Goal: Task Accomplishment & Management: Complete application form

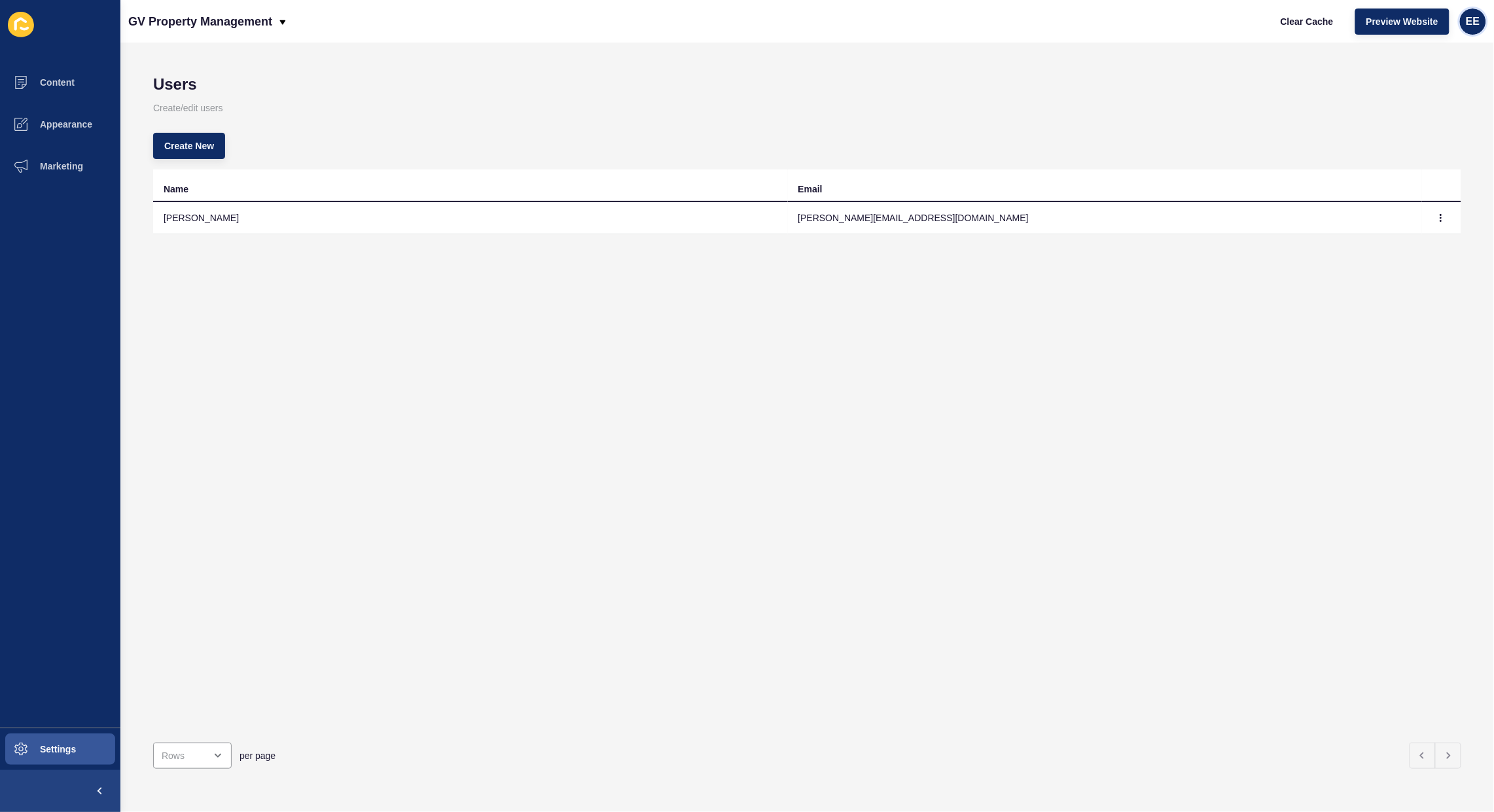
click at [1466, 18] on div "EE" at bounding box center [1473, 21] width 26 height 26
click at [1429, 119] on link "Logout" at bounding box center [1441, 109] width 96 height 29
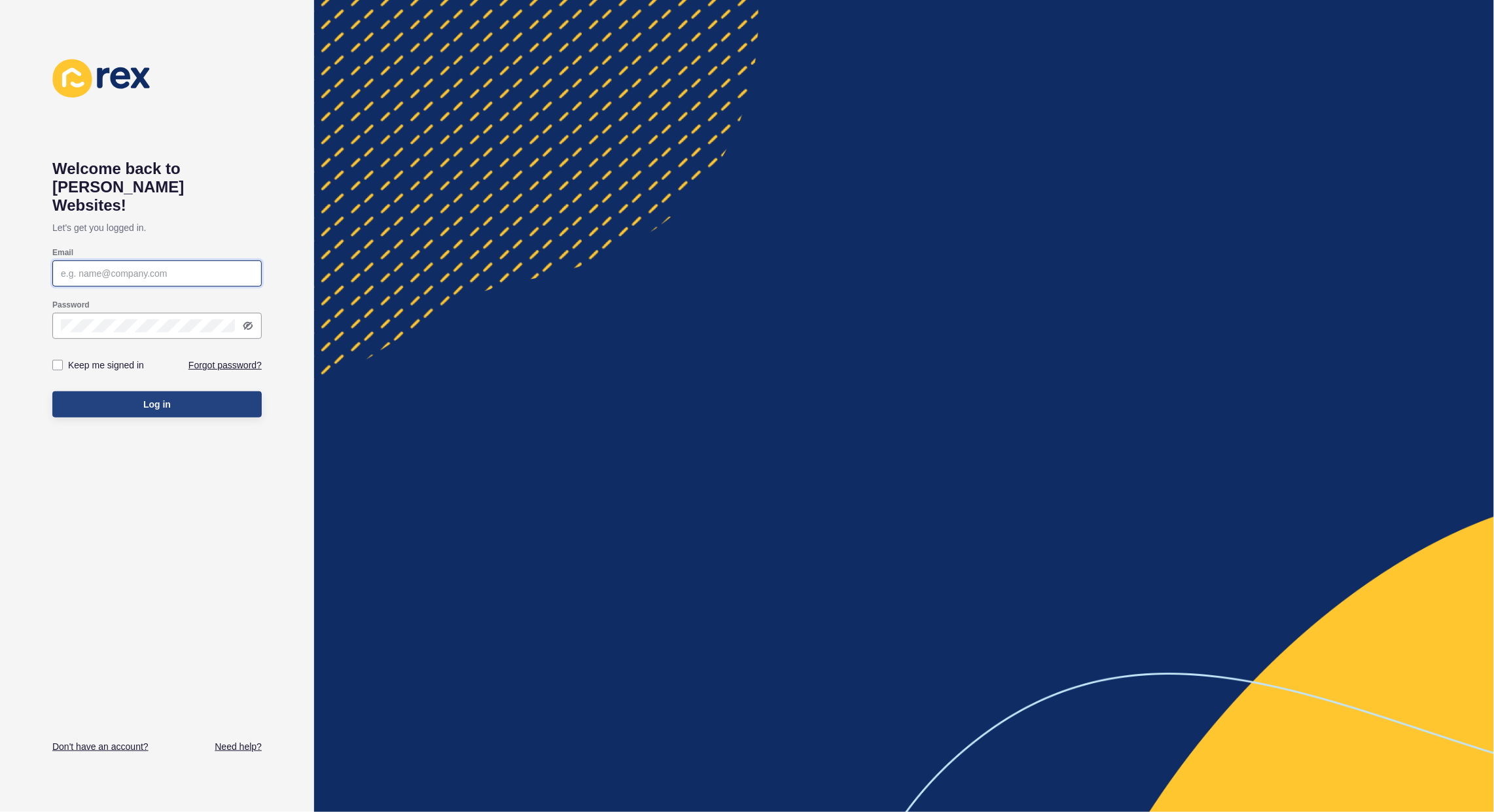
type input "[PERSON_NAME][EMAIL_ADDRESS][PERSON_NAME][DOMAIN_NAME]"
click at [151, 391] on button "Log in" at bounding box center [157, 404] width 209 height 26
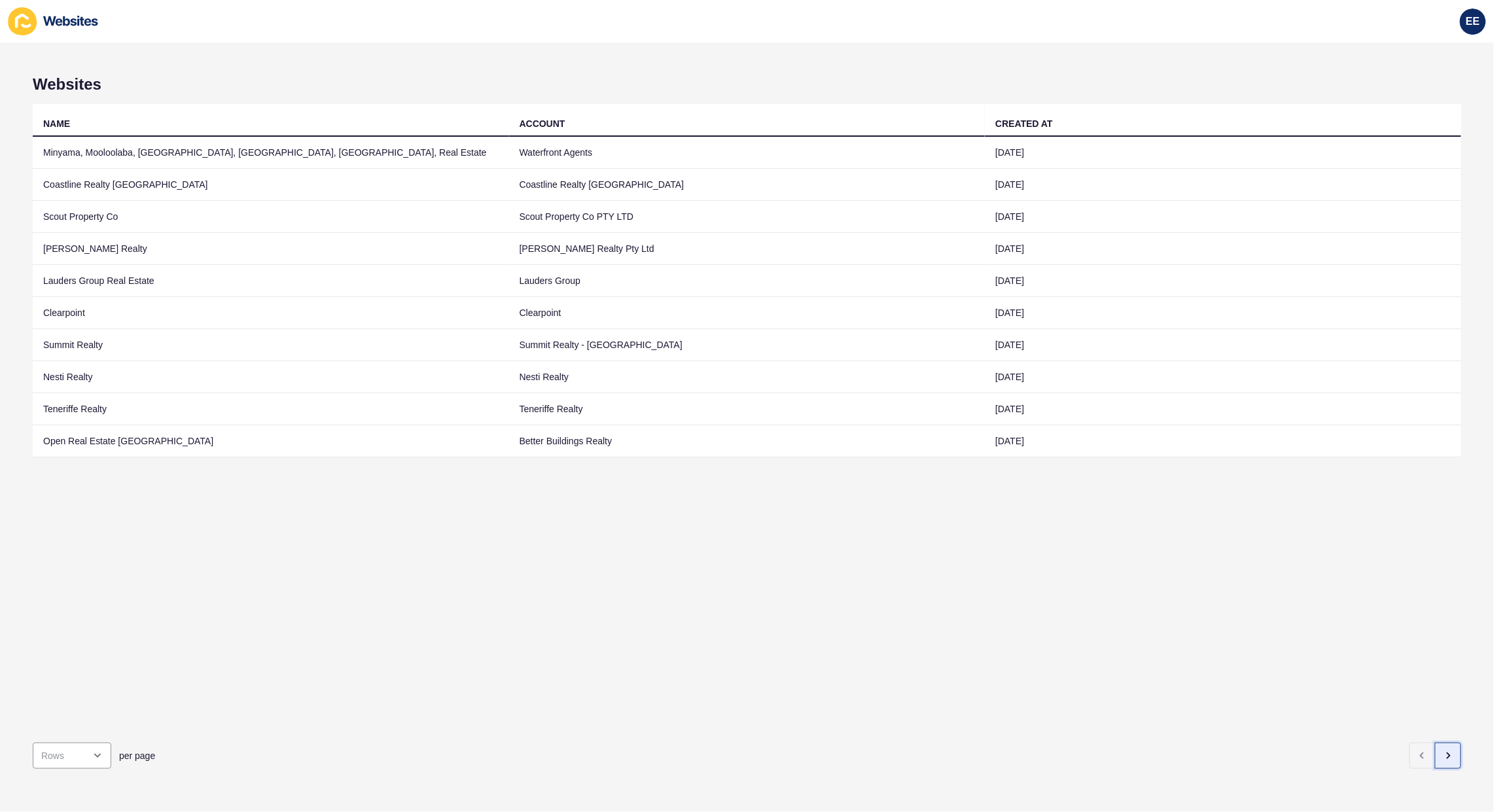
click at [1441, 743] on button "button" at bounding box center [1448, 756] width 26 height 26
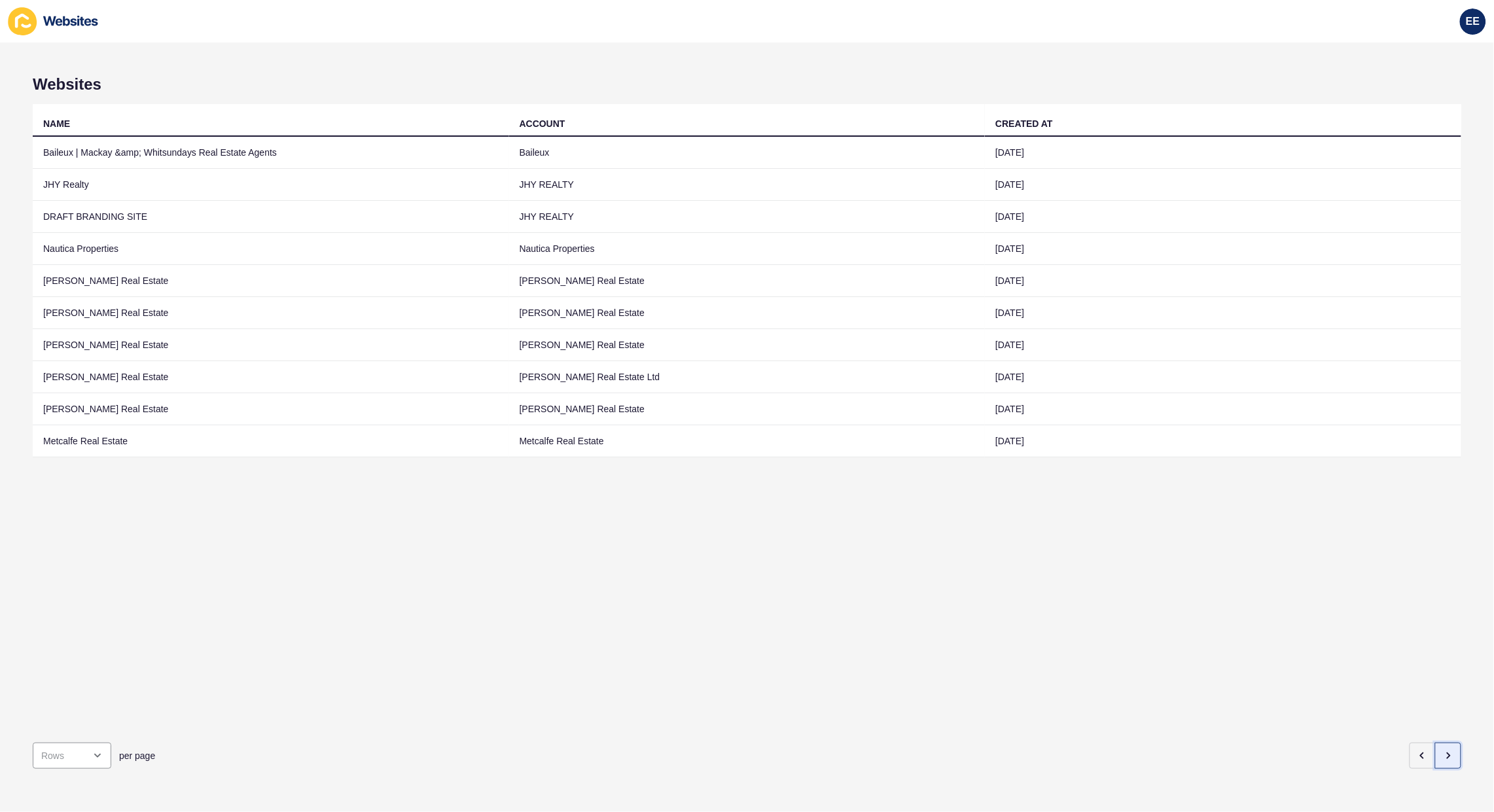
click at [1439, 743] on button "button" at bounding box center [1448, 756] width 26 height 26
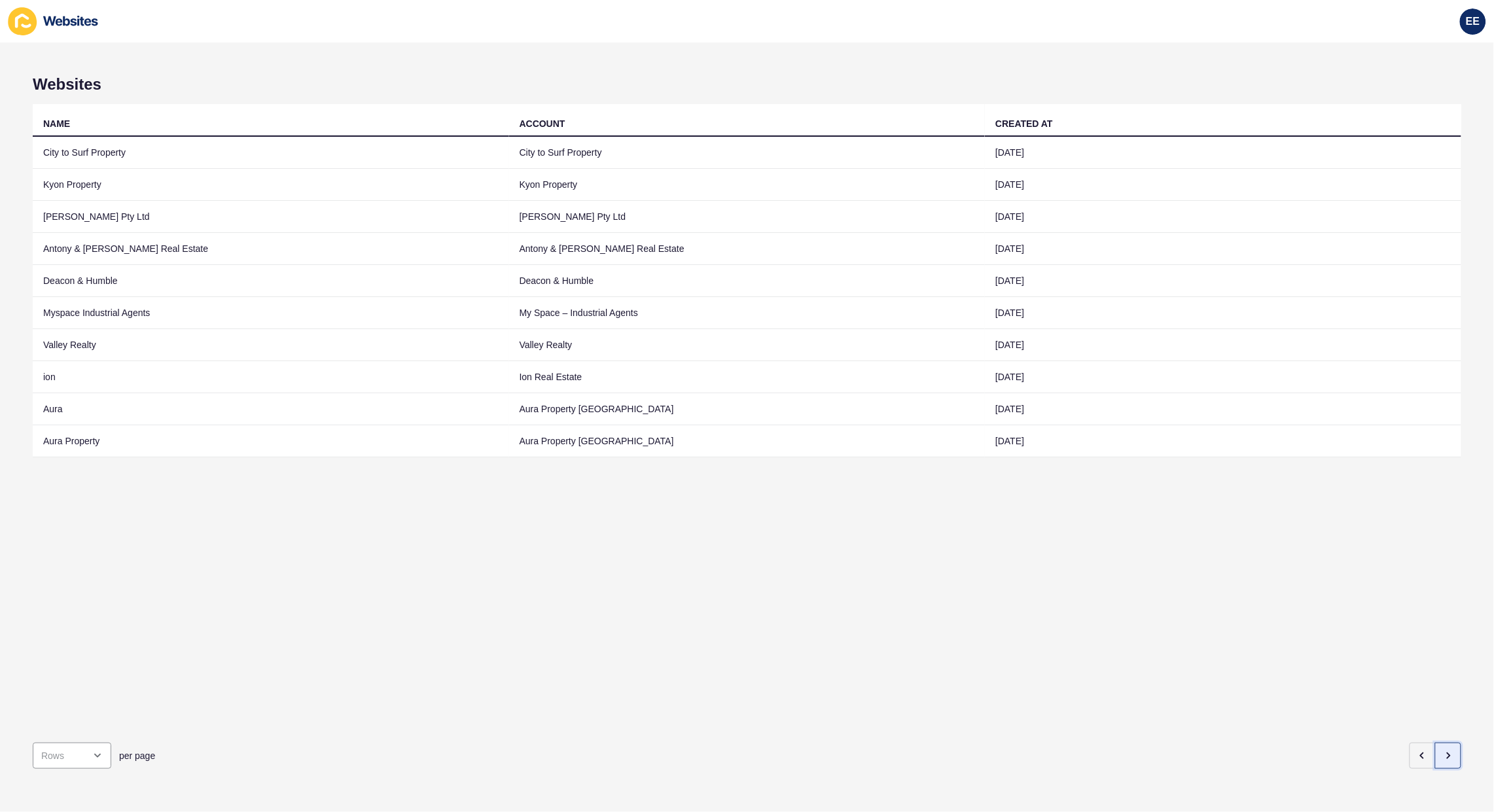
click at [1439, 743] on button "button" at bounding box center [1448, 756] width 26 height 26
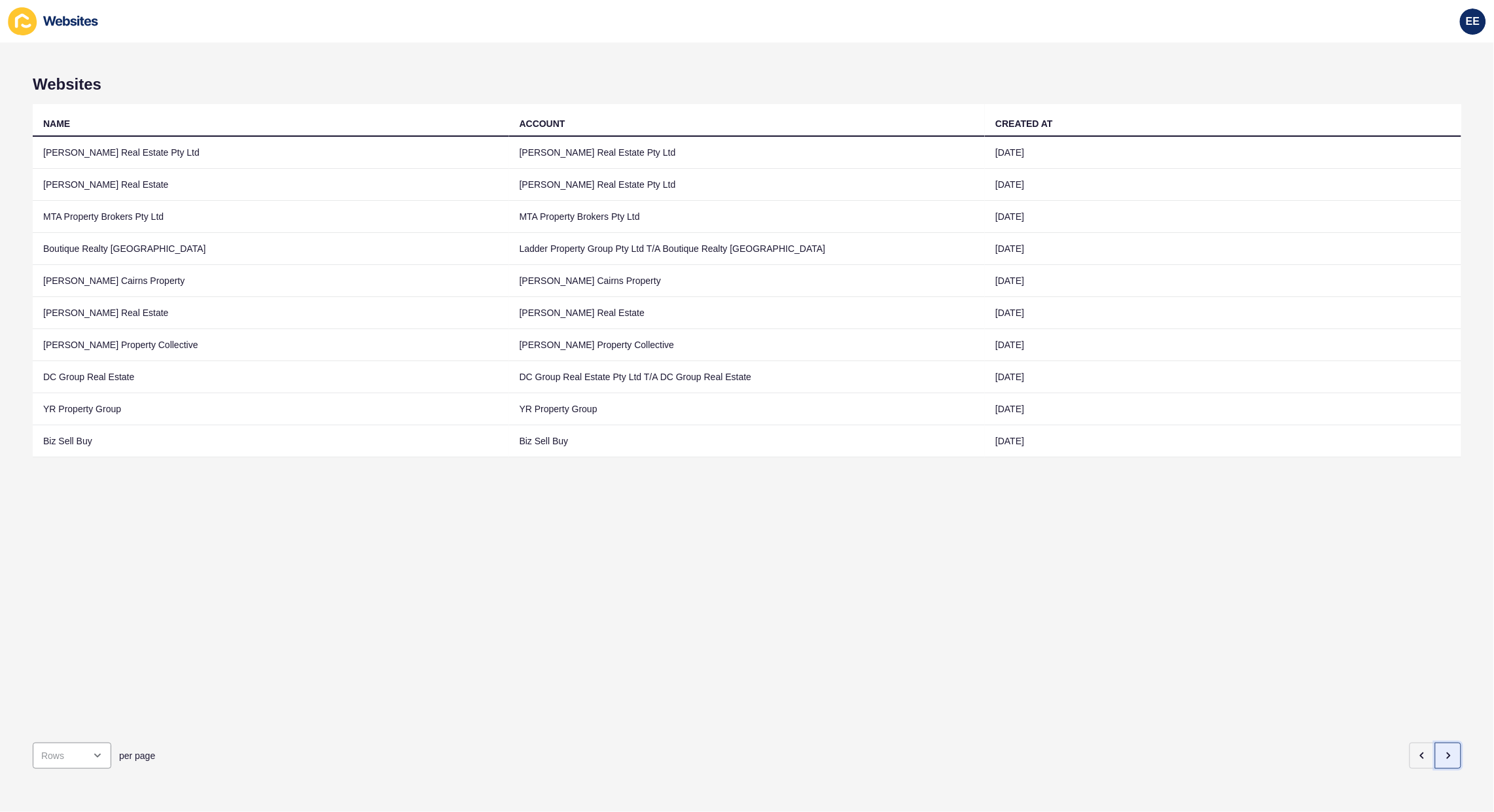
click at [1439, 743] on button "button" at bounding box center [1448, 756] width 26 height 26
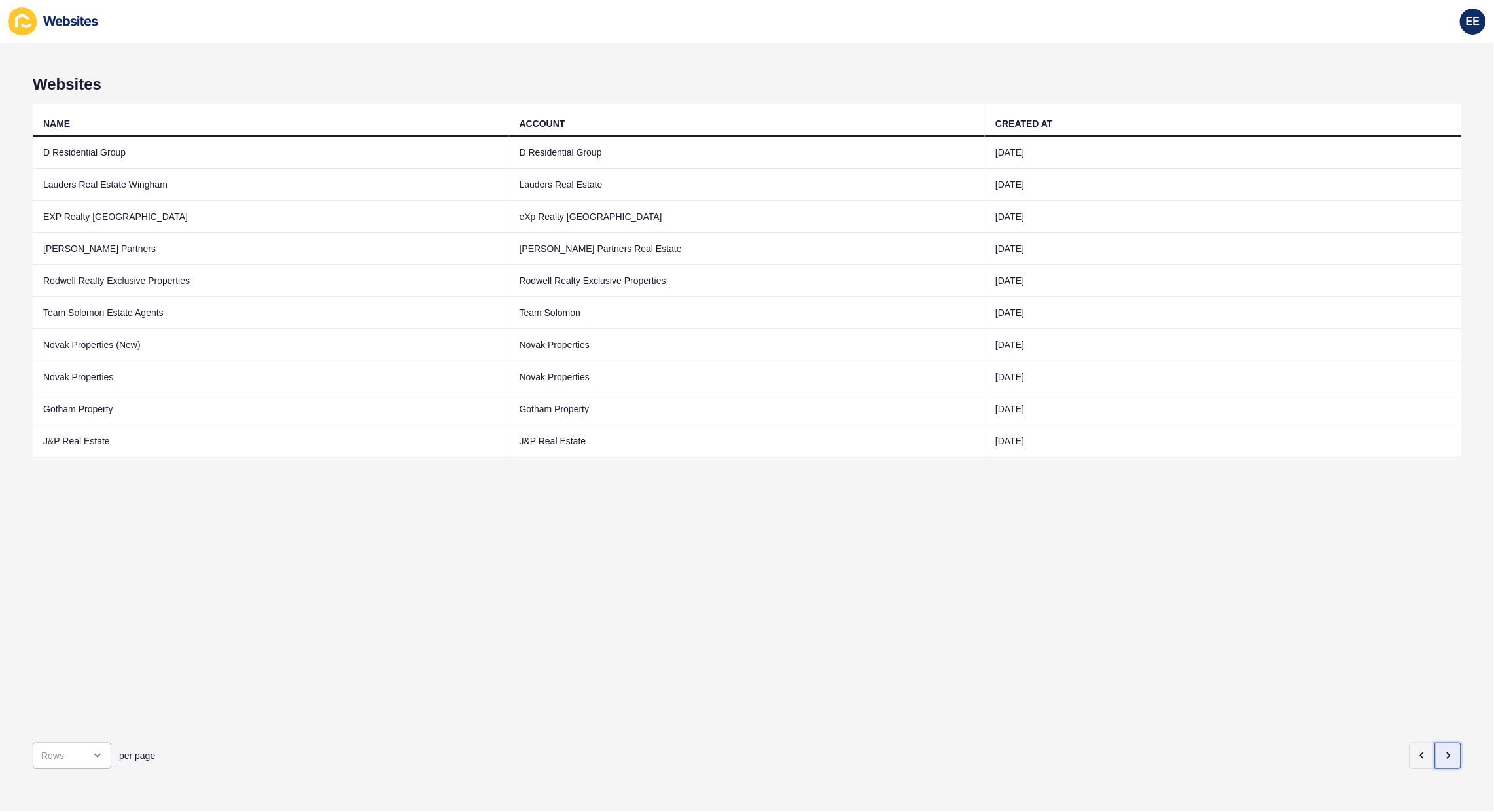
click at [1439, 743] on button "button" at bounding box center [1448, 756] width 26 height 26
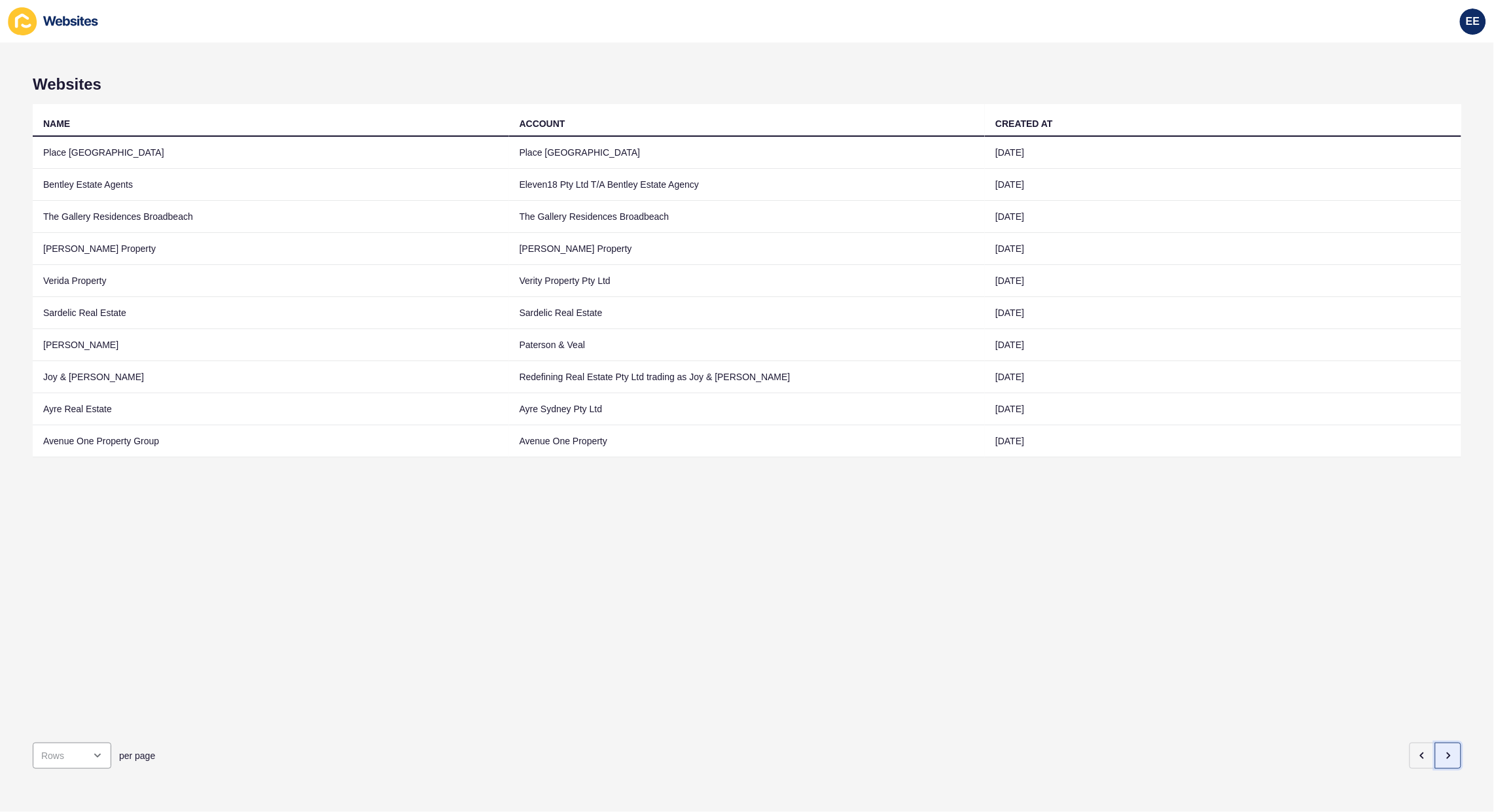
click at [1439, 743] on button "button" at bounding box center [1448, 756] width 26 height 26
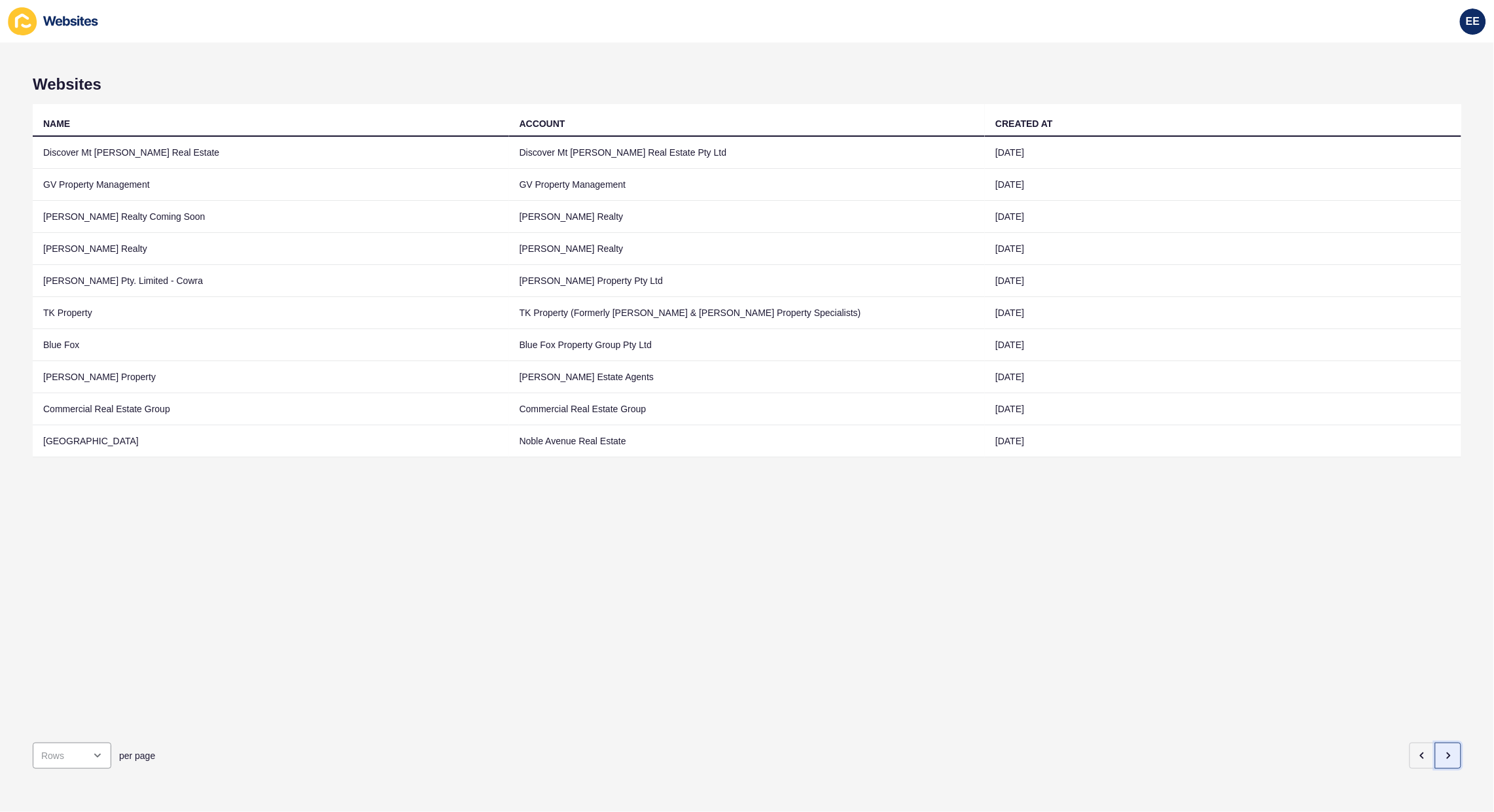
click at [1439, 743] on button "button" at bounding box center [1448, 756] width 26 height 26
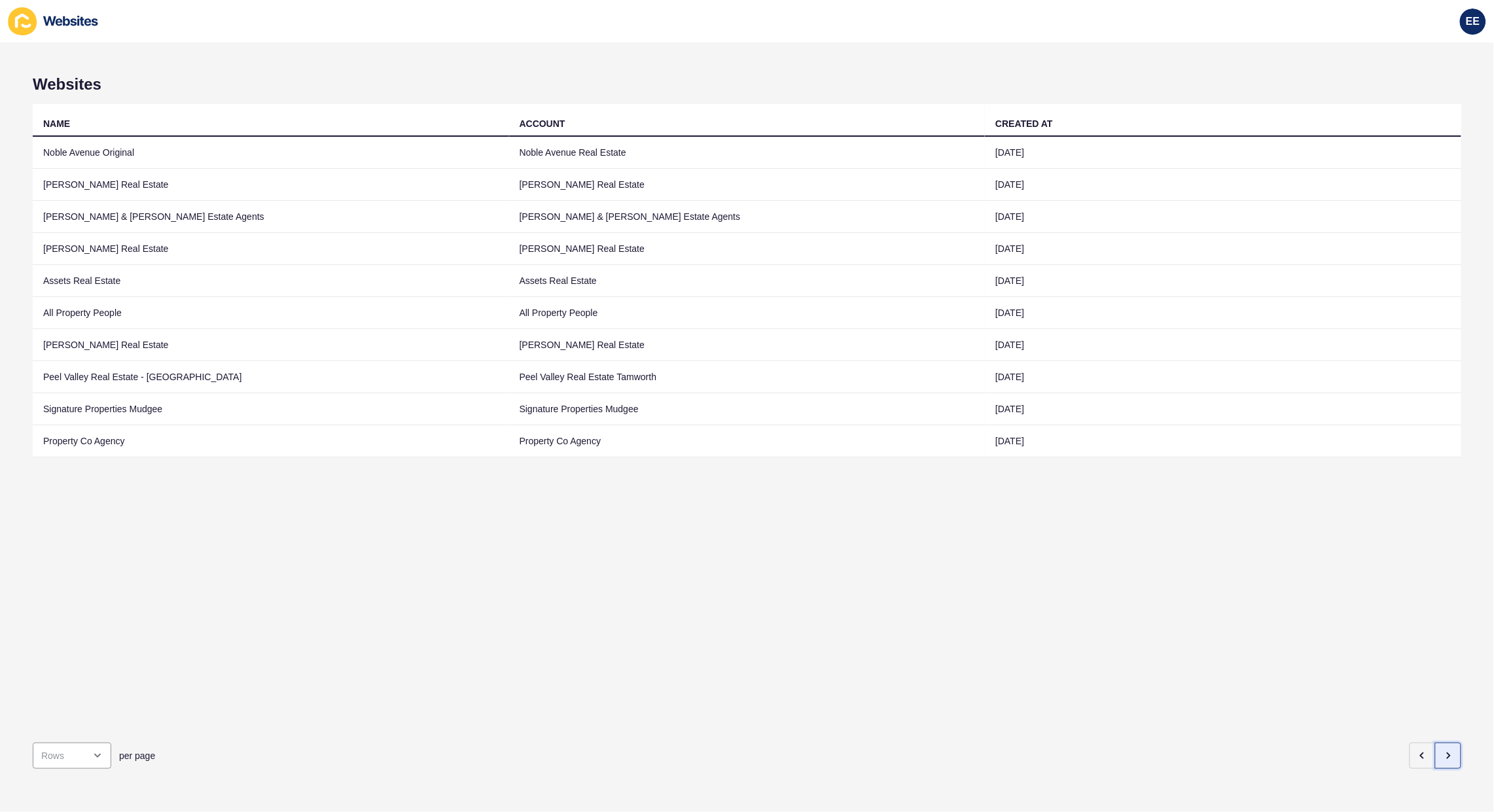
click at [1439, 743] on button "button" at bounding box center [1448, 756] width 26 height 26
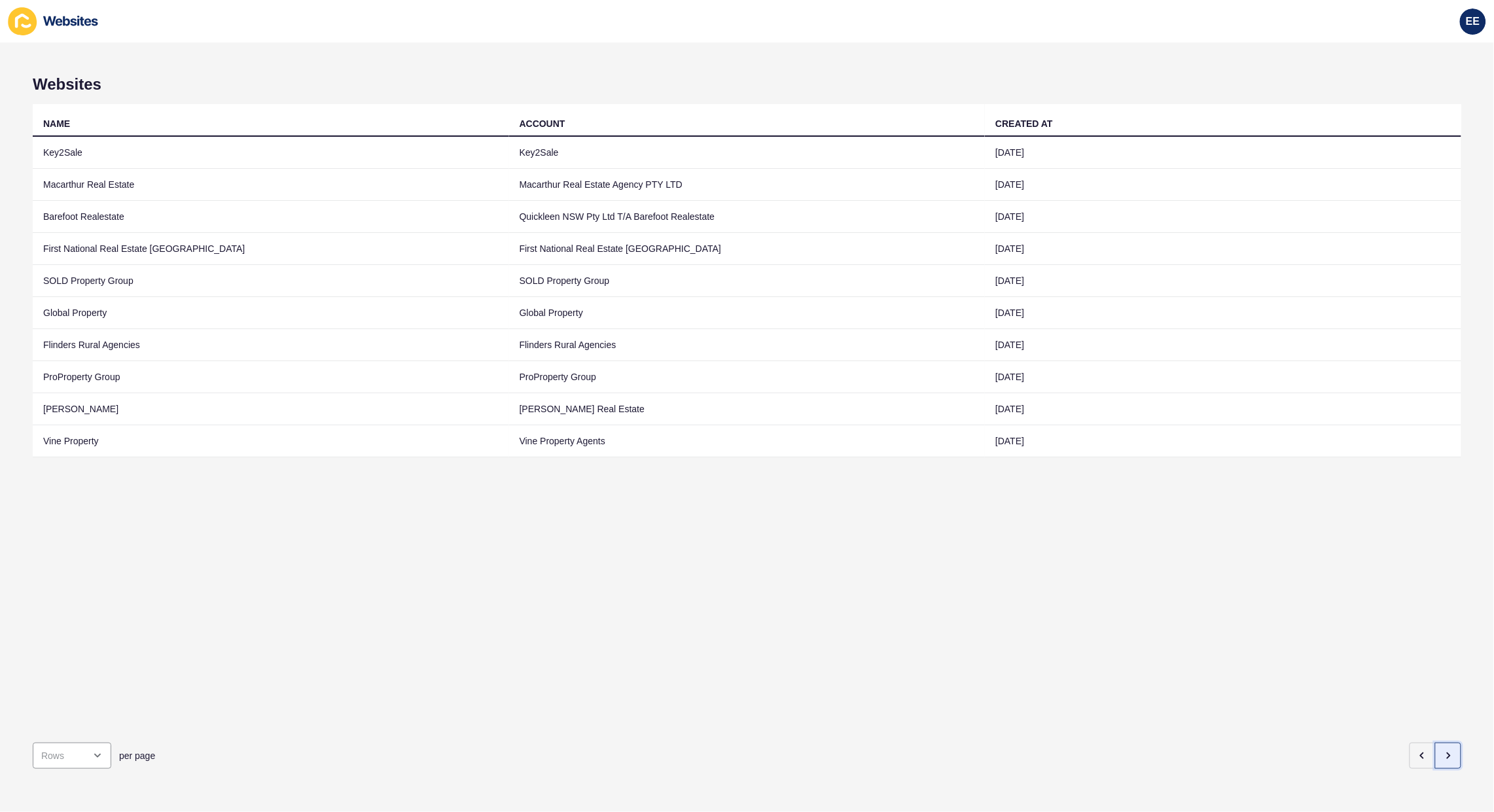
click at [1439, 743] on button "button" at bounding box center [1448, 756] width 26 height 26
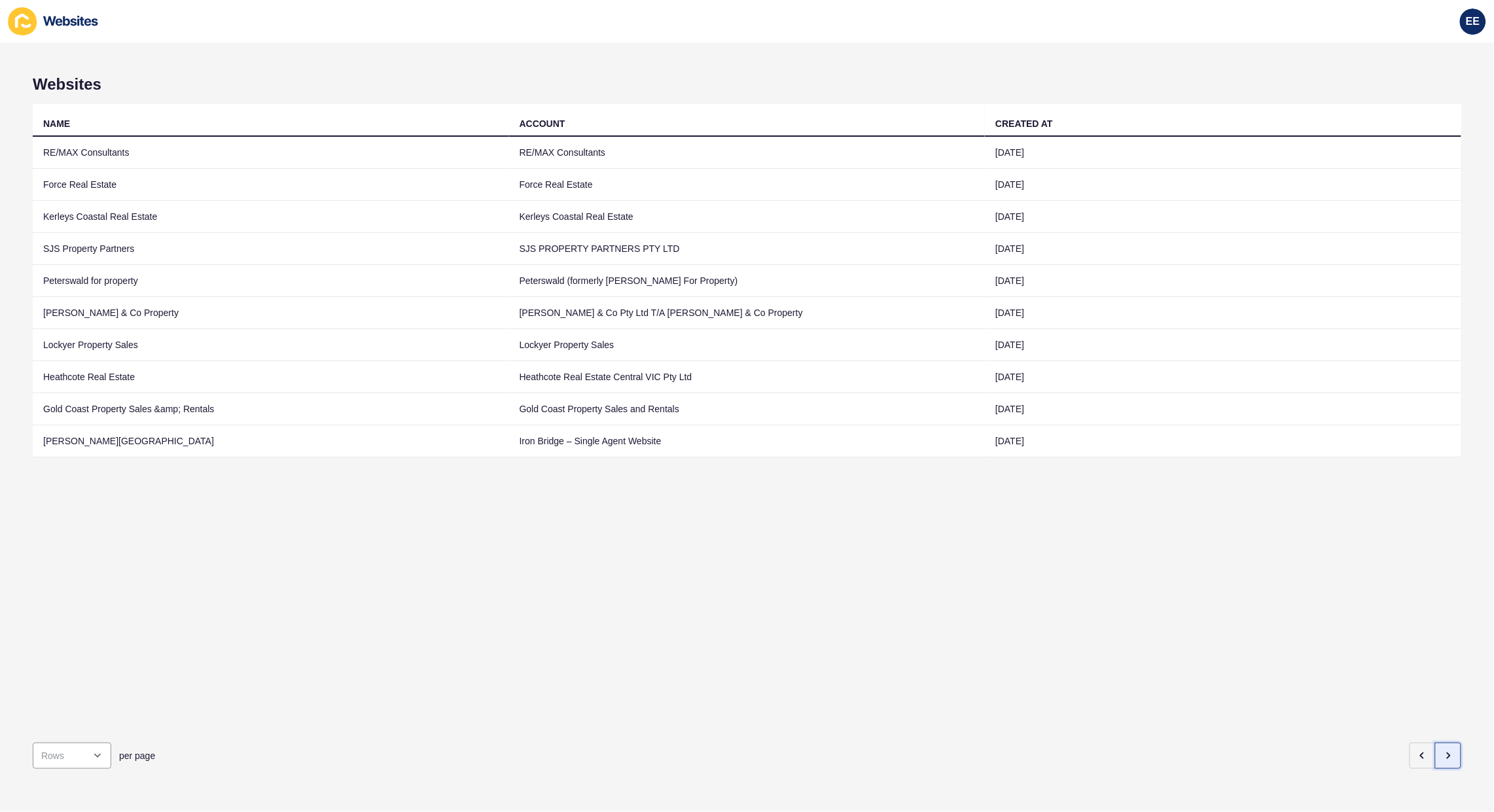
click at [1439, 743] on button "button" at bounding box center [1448, 756] width 26 height 26
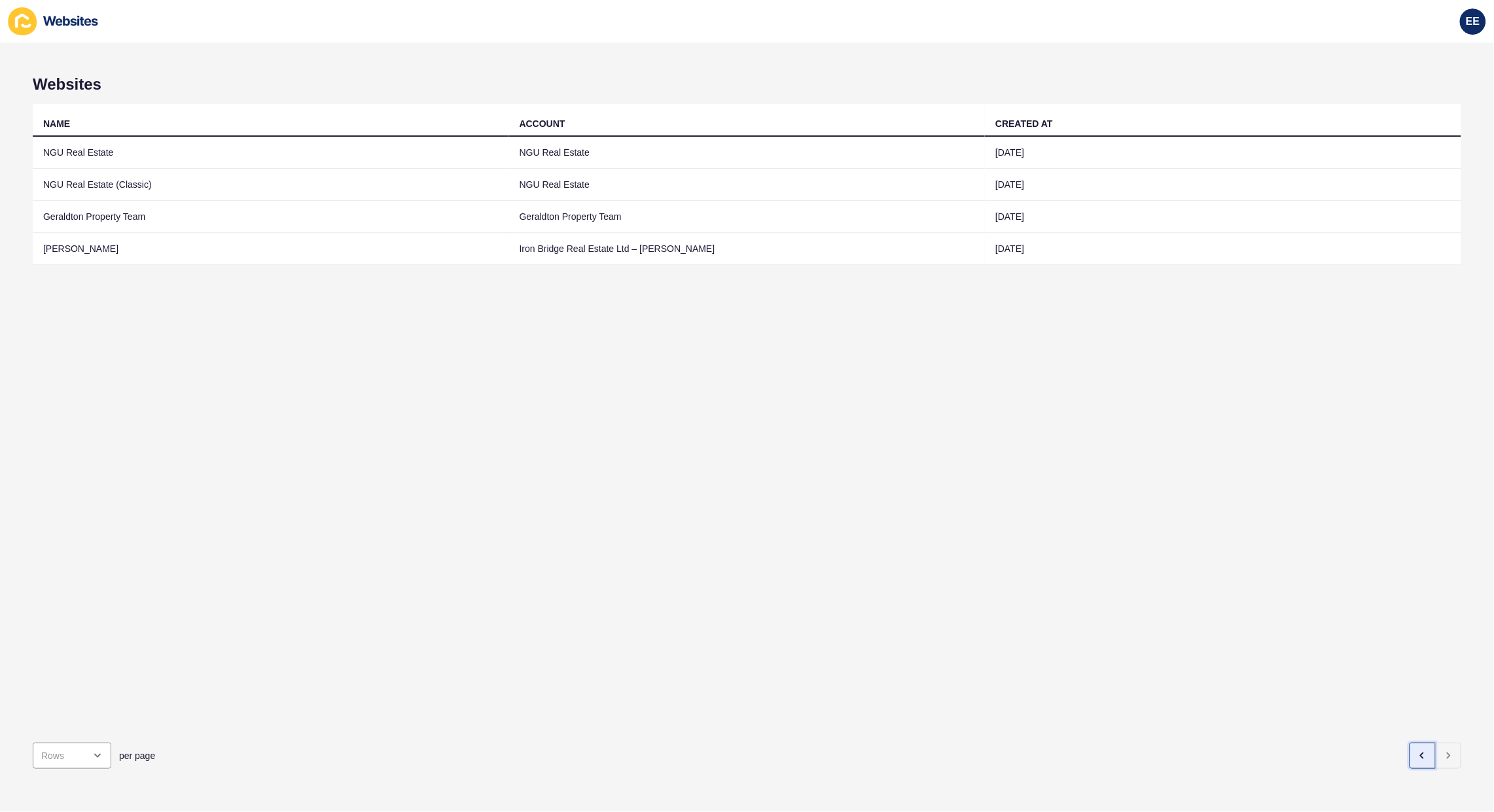
click at [1418, 751] on icon "button" at bounding box center [1423, 756] width 11 height 11
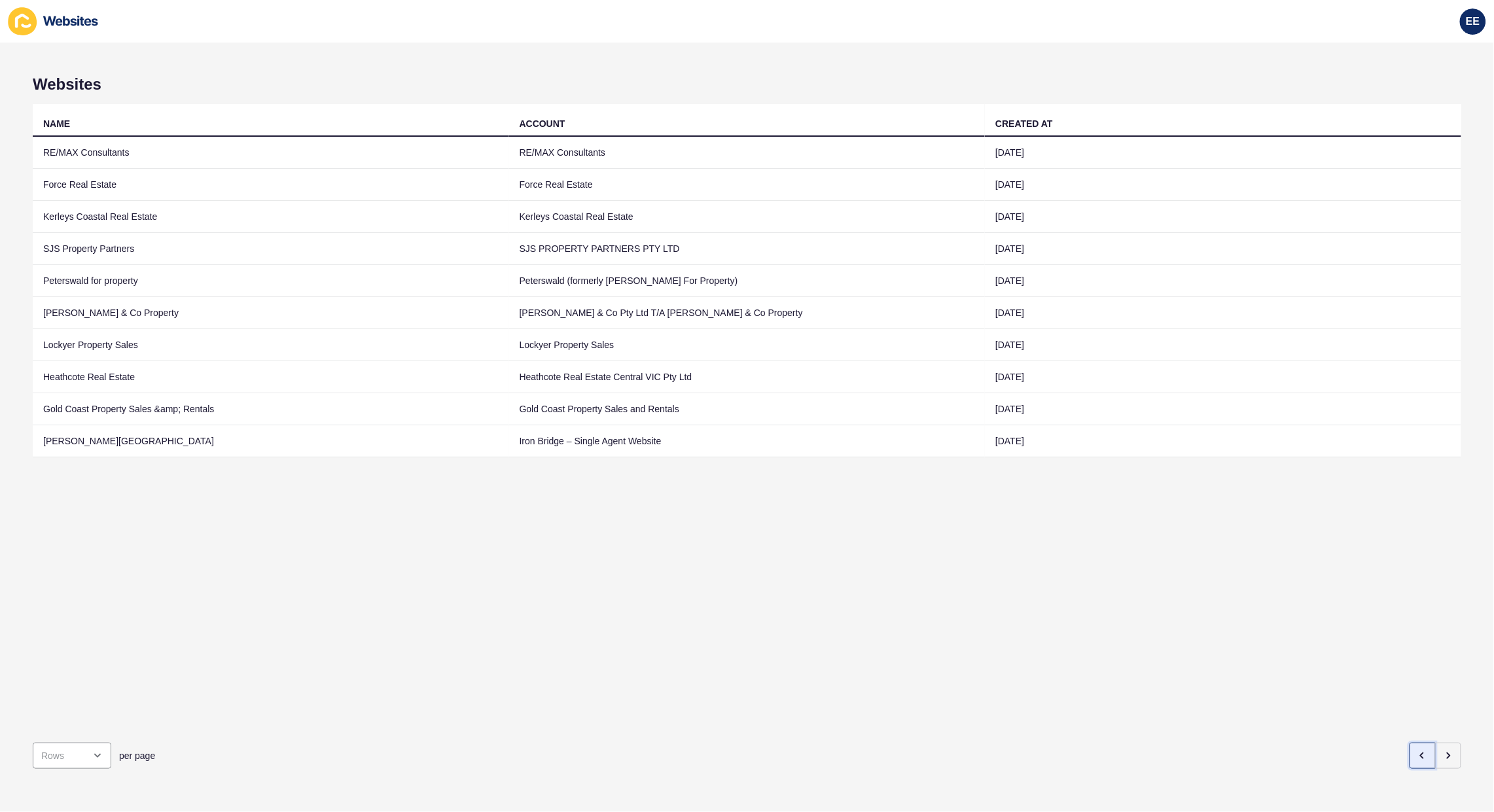
click at [1418, 751] on icon "button" at bounding box center [1423, 756] width 11 height 11
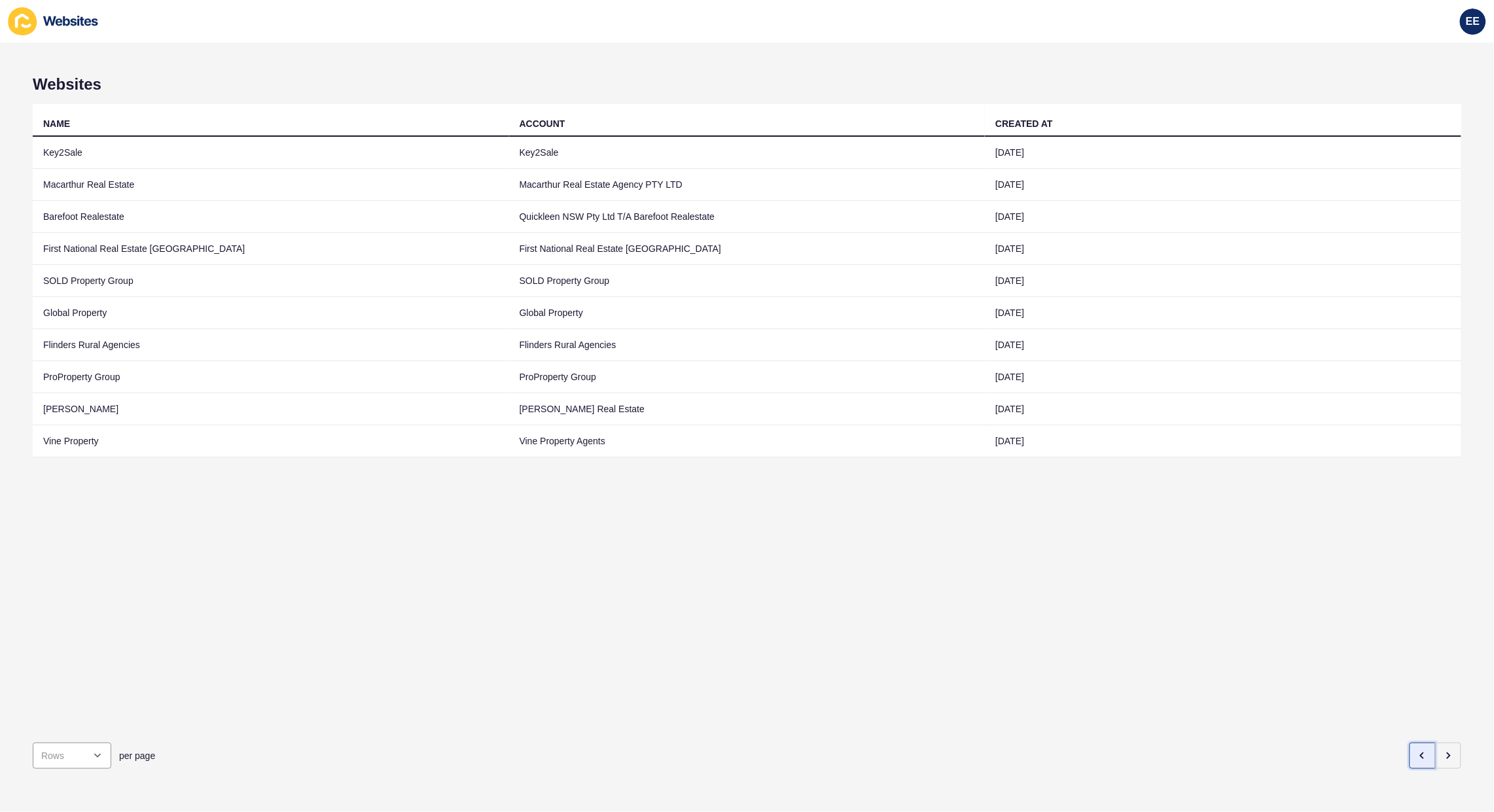
click at [1418, 751] on icon "button" at bounding box center [1423, 756] width 11 height 11
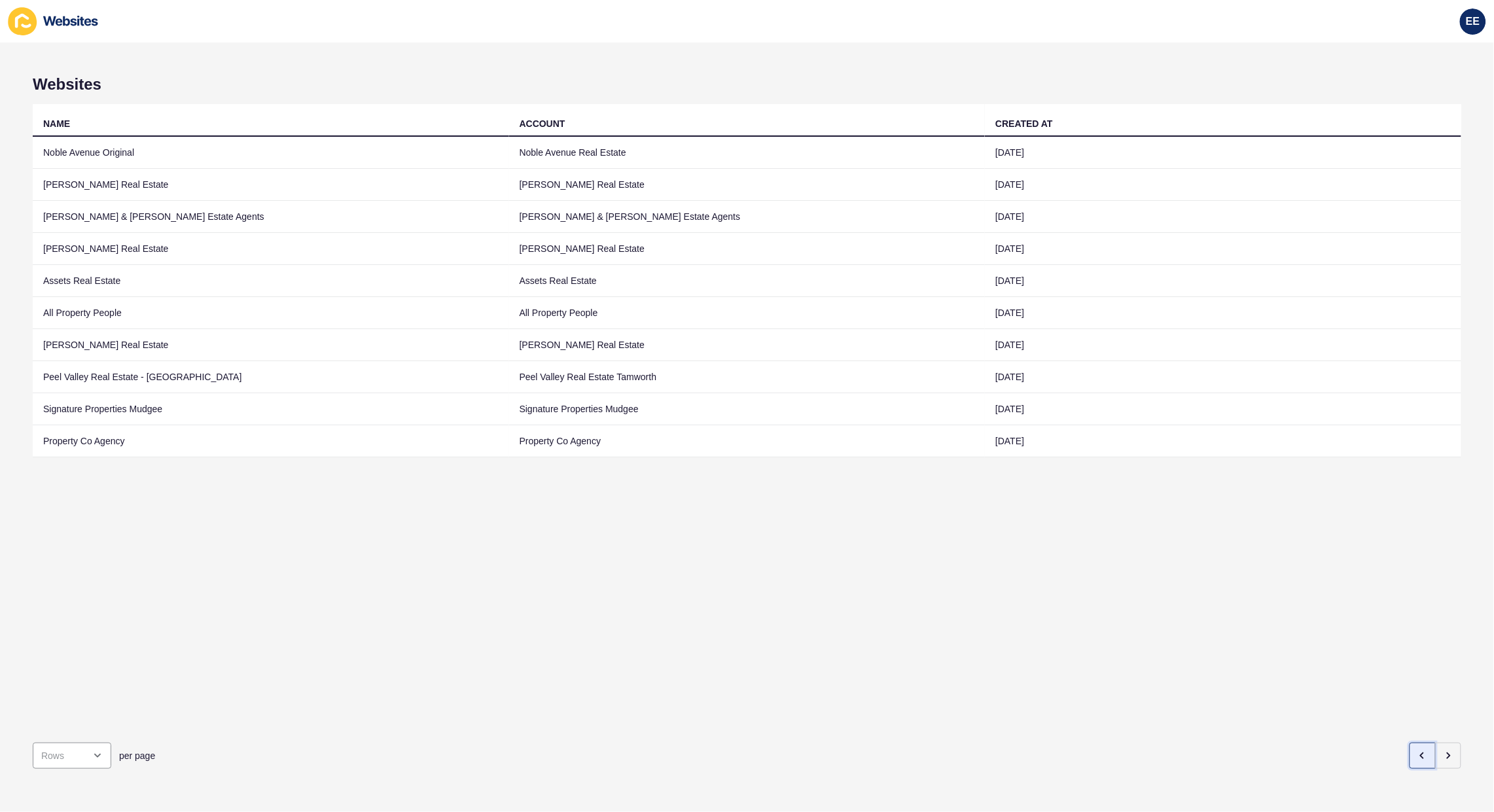
click at [1418, 751] on icon "button" at bounding box center [1423, 756] width 11 height 11
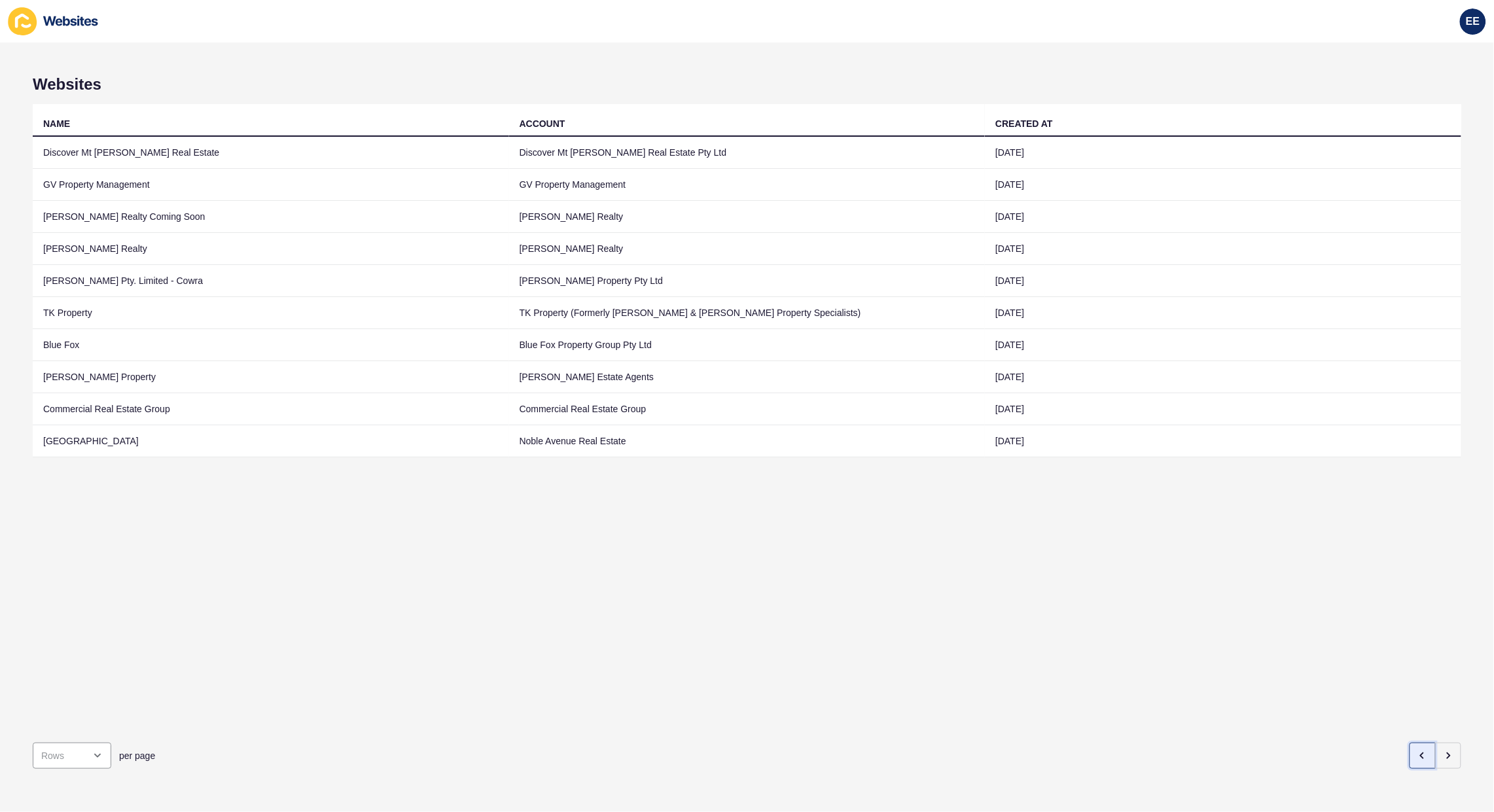
click at [1418, 751] on icon "button" at bounding box center [1423, 756] width 11 height 11
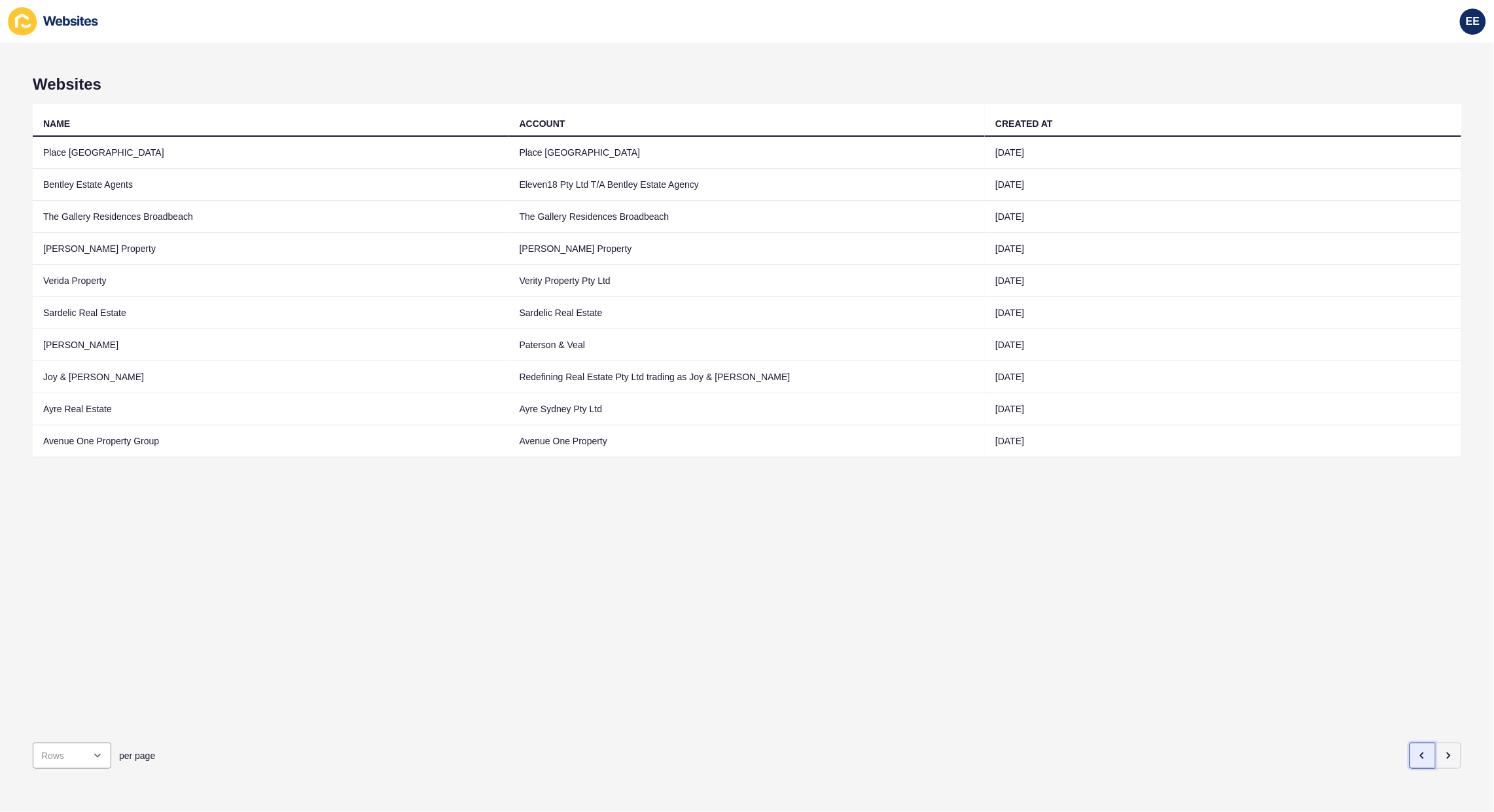
click at [1418, 751] on icon "button" at bounding box center [1423, 756] width 11 height 11
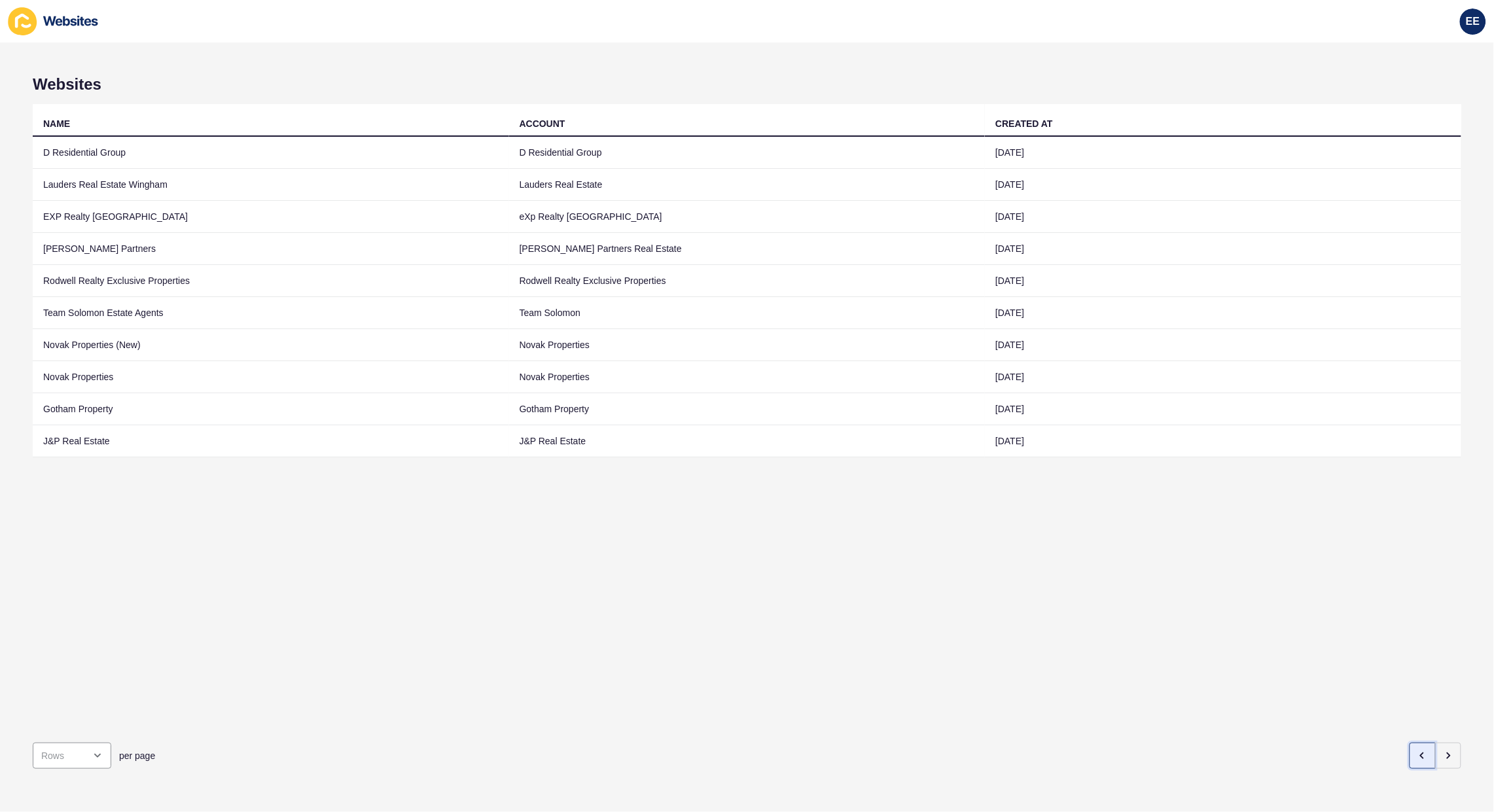
click at [1418, 751] on icon "button" at bounding box center [1423, 756] width 11 height 11
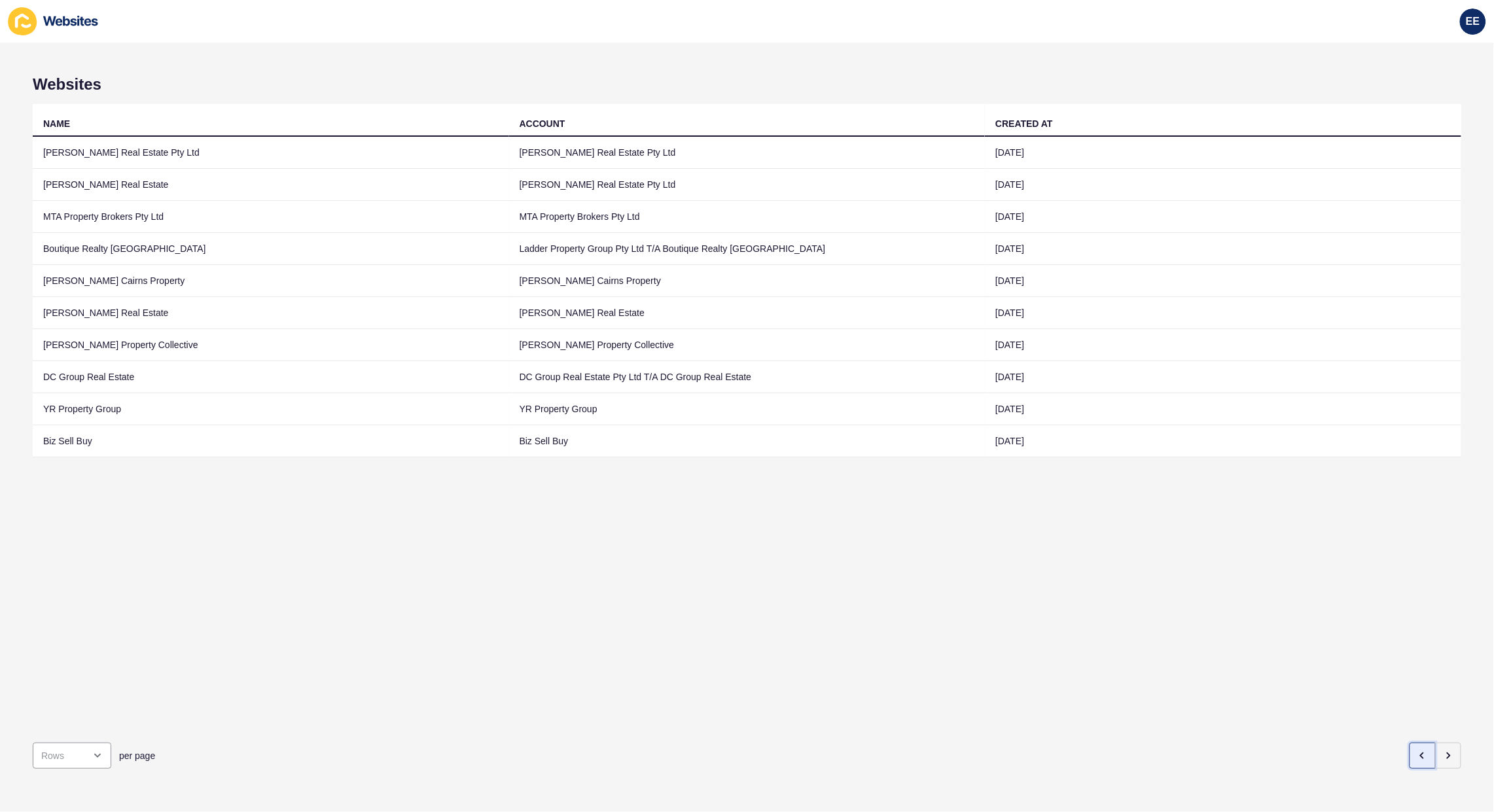
click at [1418, 751] on icon "button" at bounding box center [1423, 756] width 11 height 11
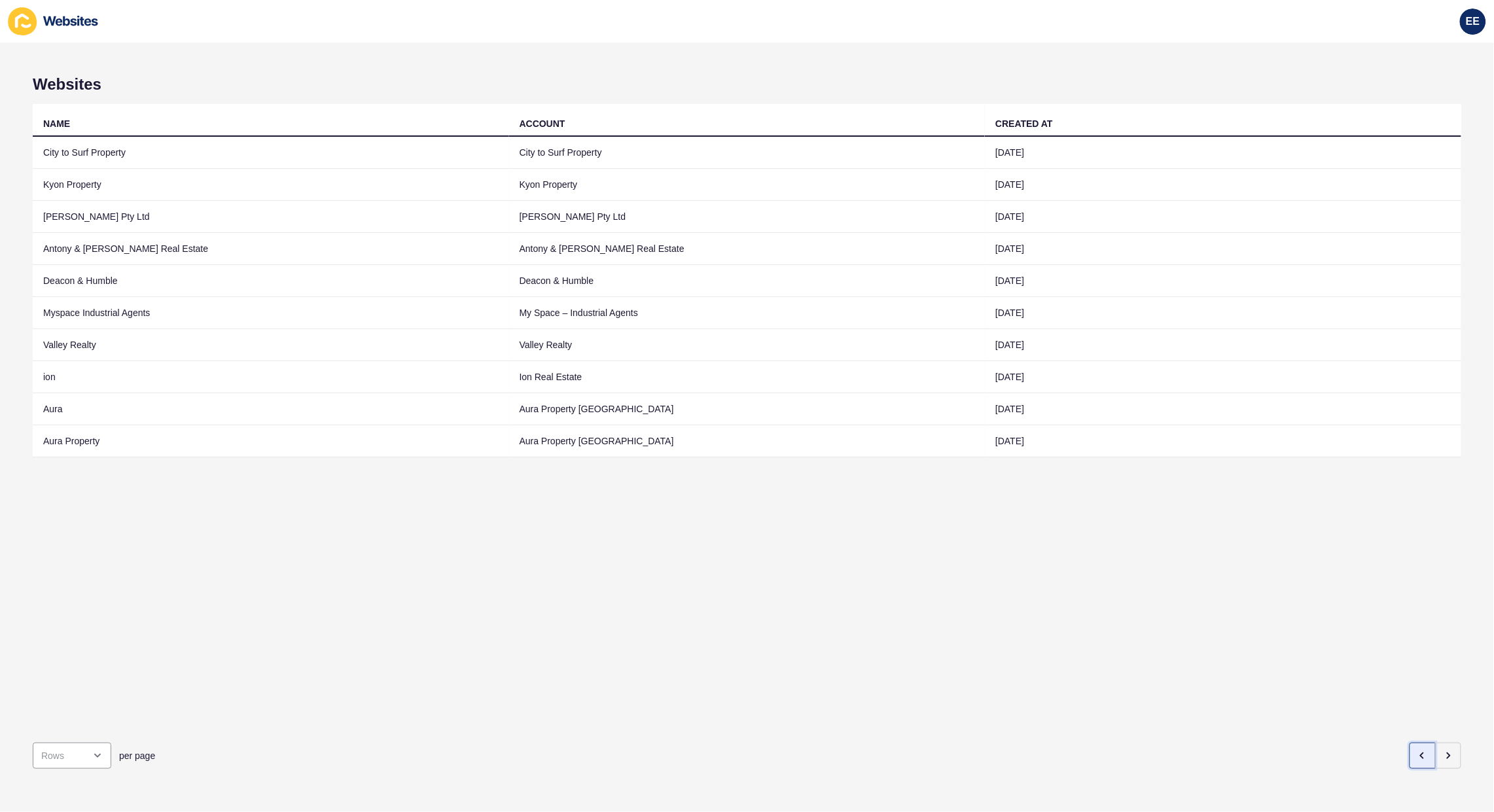
click at [1418, 751] on icon "button" at bounding box center [1423, 756] width 11 height 11
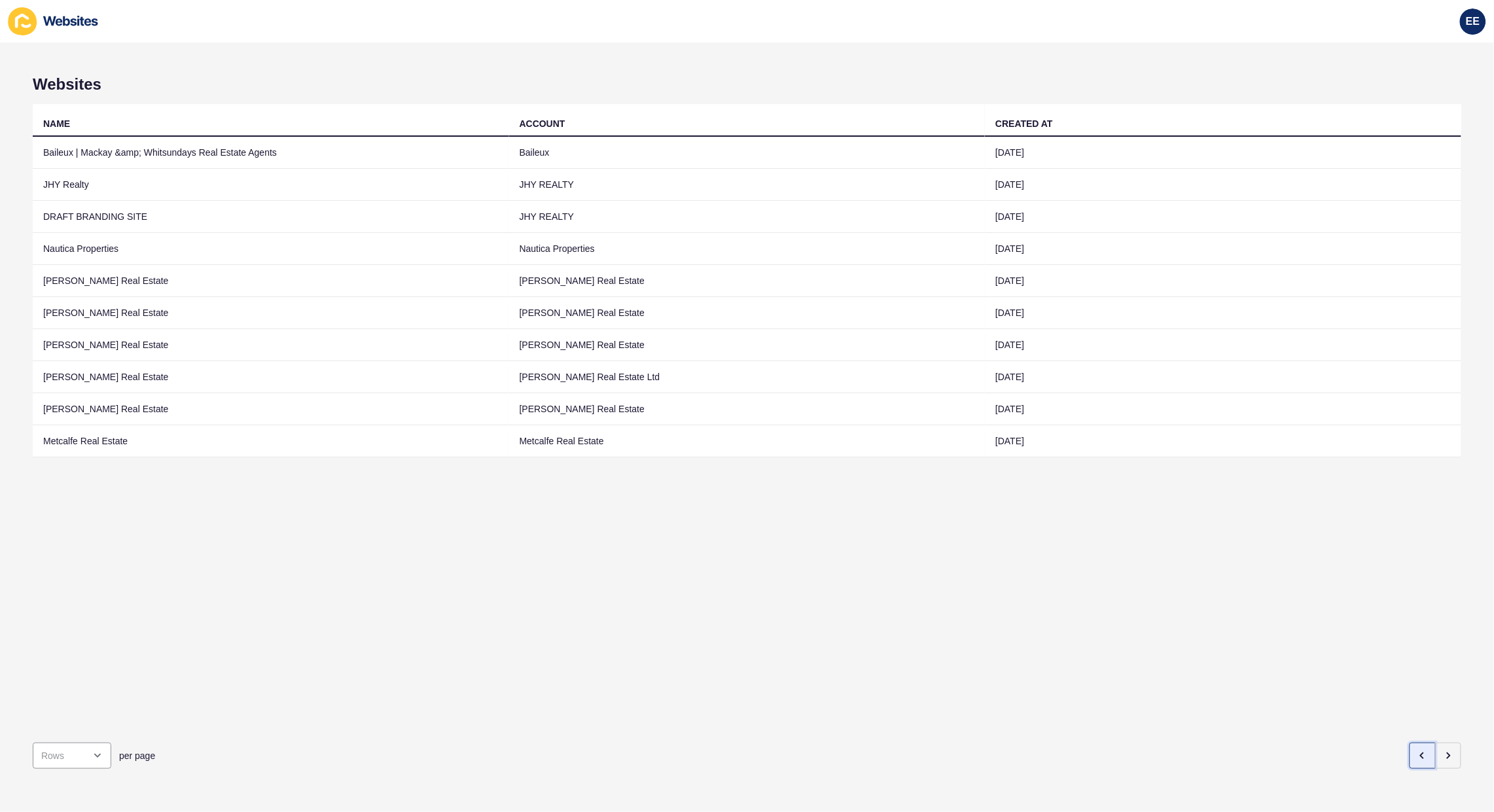
click at [1418, 751] on icon "button" at bounding box center [1423, 756] width 11 height 11
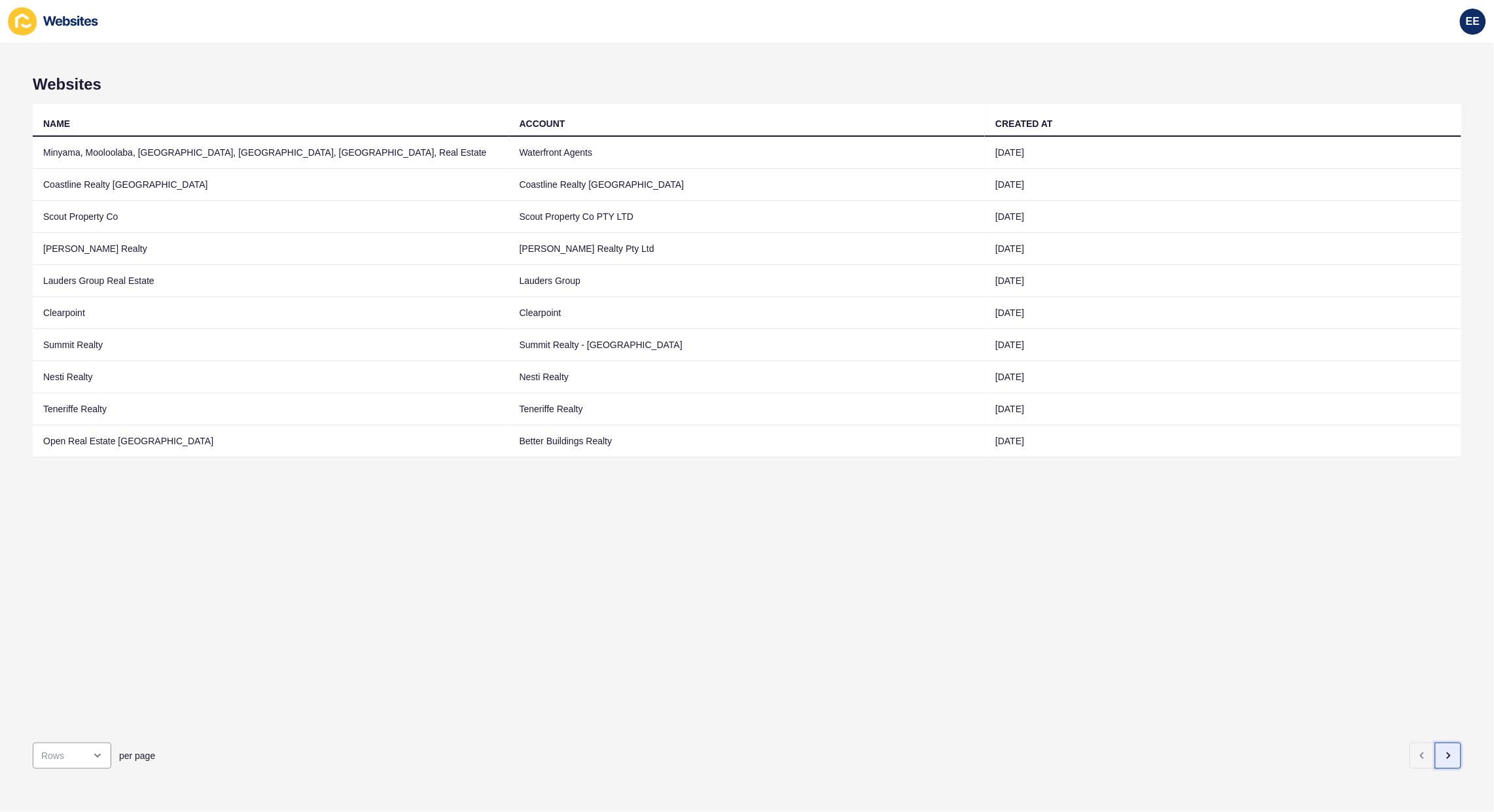
click at [1443, 751] on icon "button" at bounding box center [1448, 756] width 11 height 11
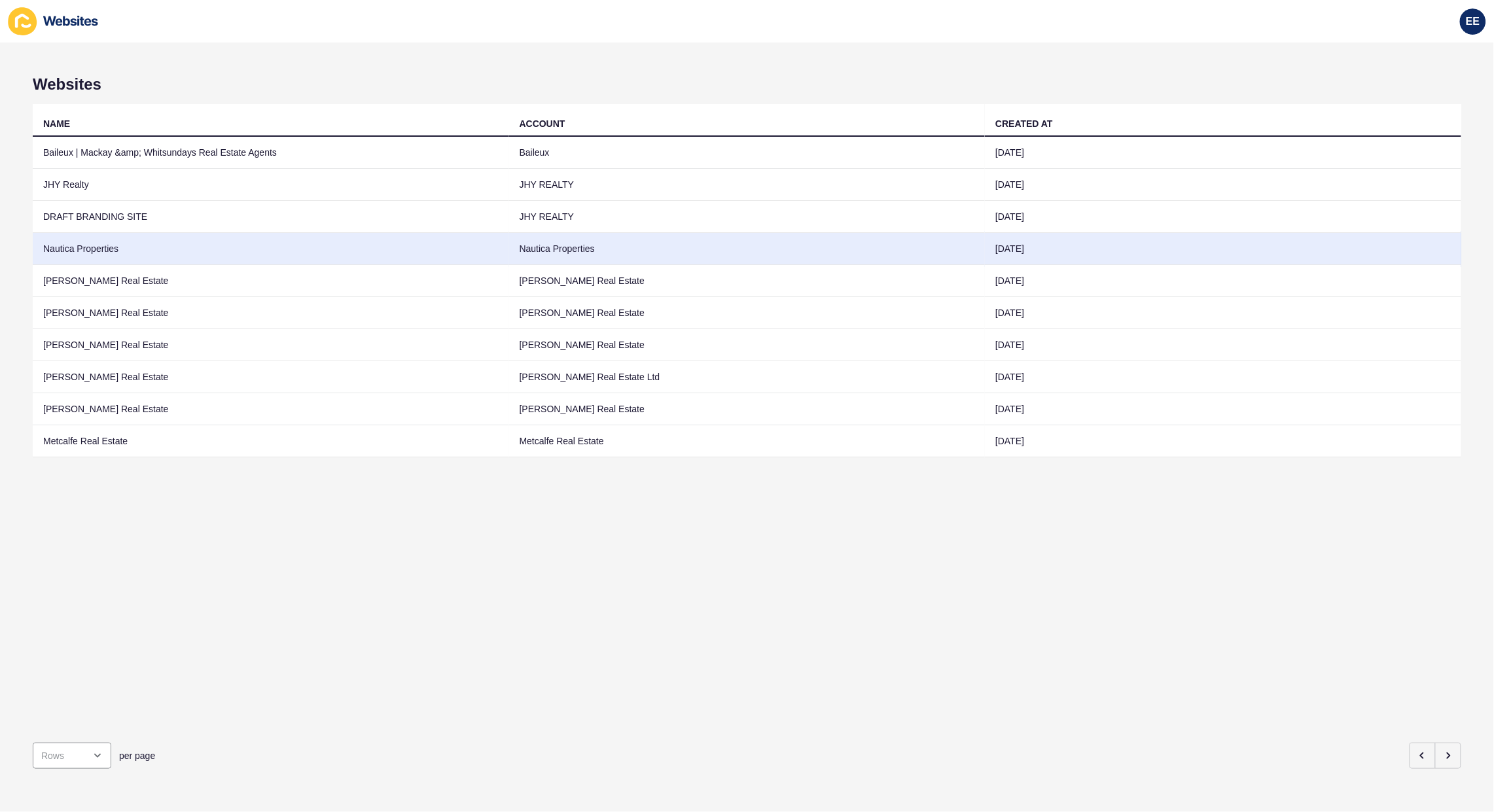
click at [67, 242] on td "Nautica Properties" at bounding box center [271, 249] width 477 height 32
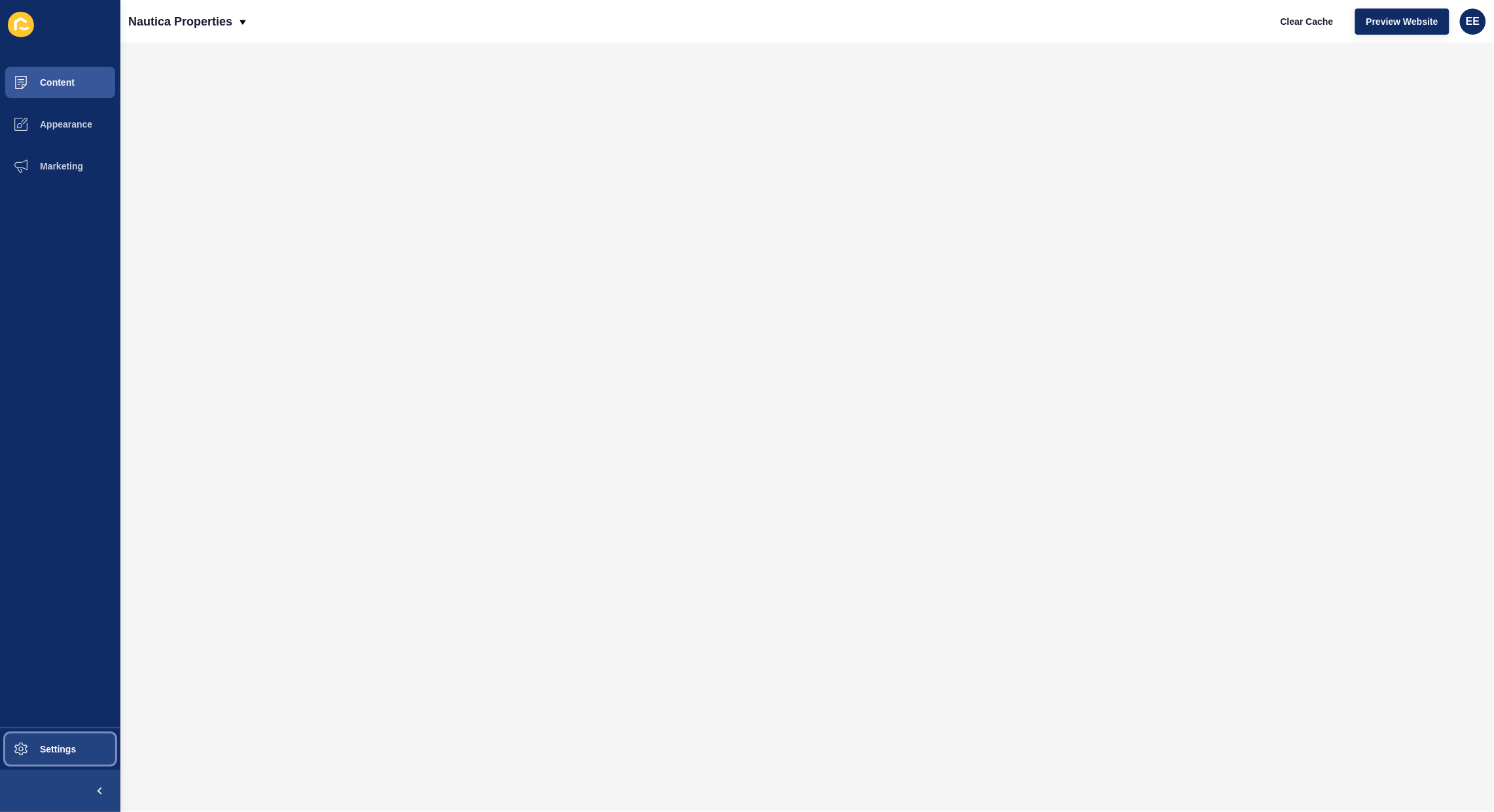
click at [51, 745] on span "Settings" at bounding box center [37, 749] width 78 height 11
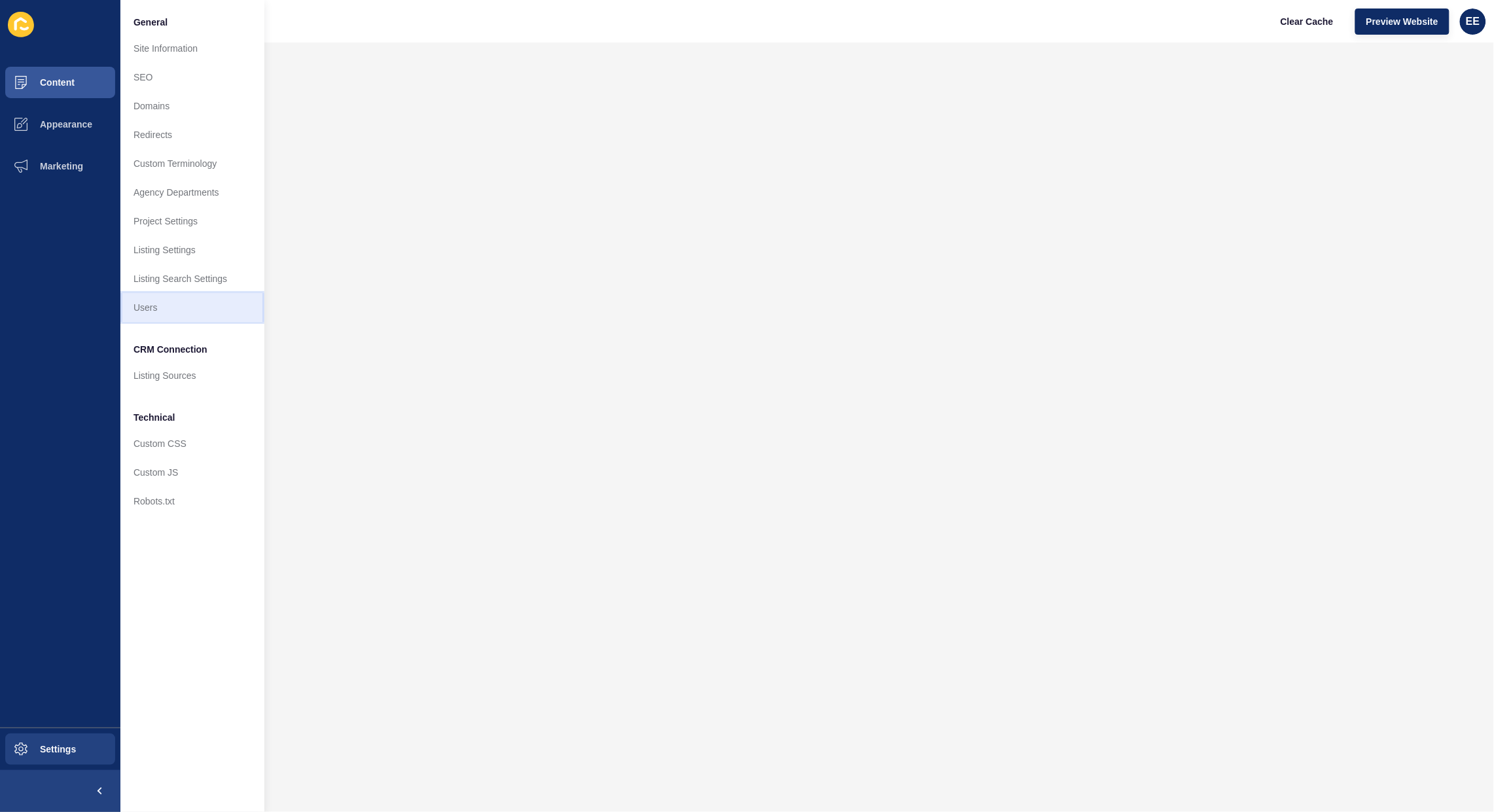
click at [149, 308] on link "Users" at bounding box center [193, 307] width 144 height 29
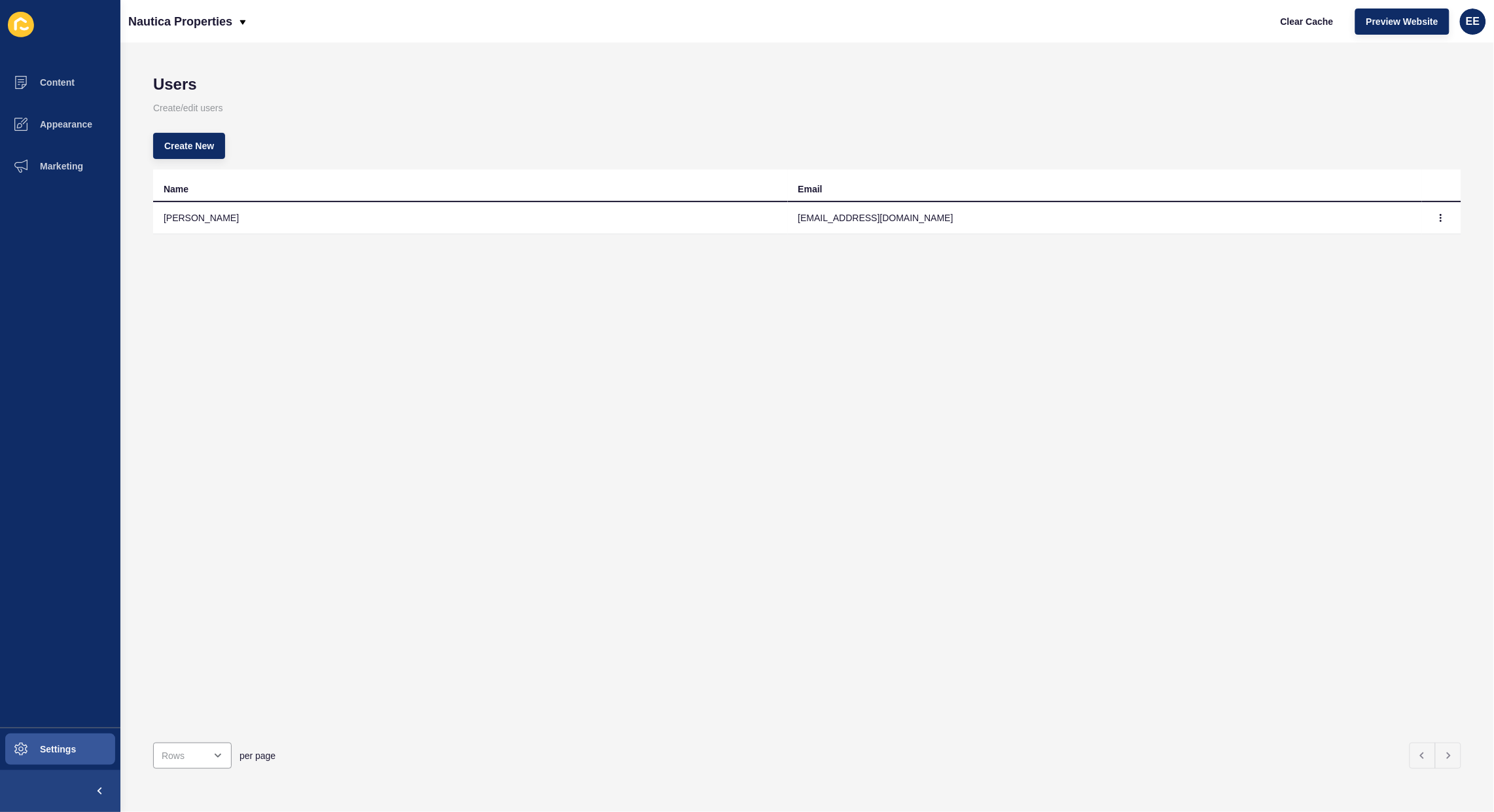
drag, startPoint x: 822, startPoint y: 512, endPoint x: 646, endPoint y: 335, distance: 249.6
click at [815, 504] on div "Name Email [PERSON_NAME] [EMAIL_ADDRESS][DOMAIN_NAME]" at bounding box center [806, 450] width 1308 height 563
click at [200, 149] on span "Create New" at bounding box center [189, 145] width 50 height 13
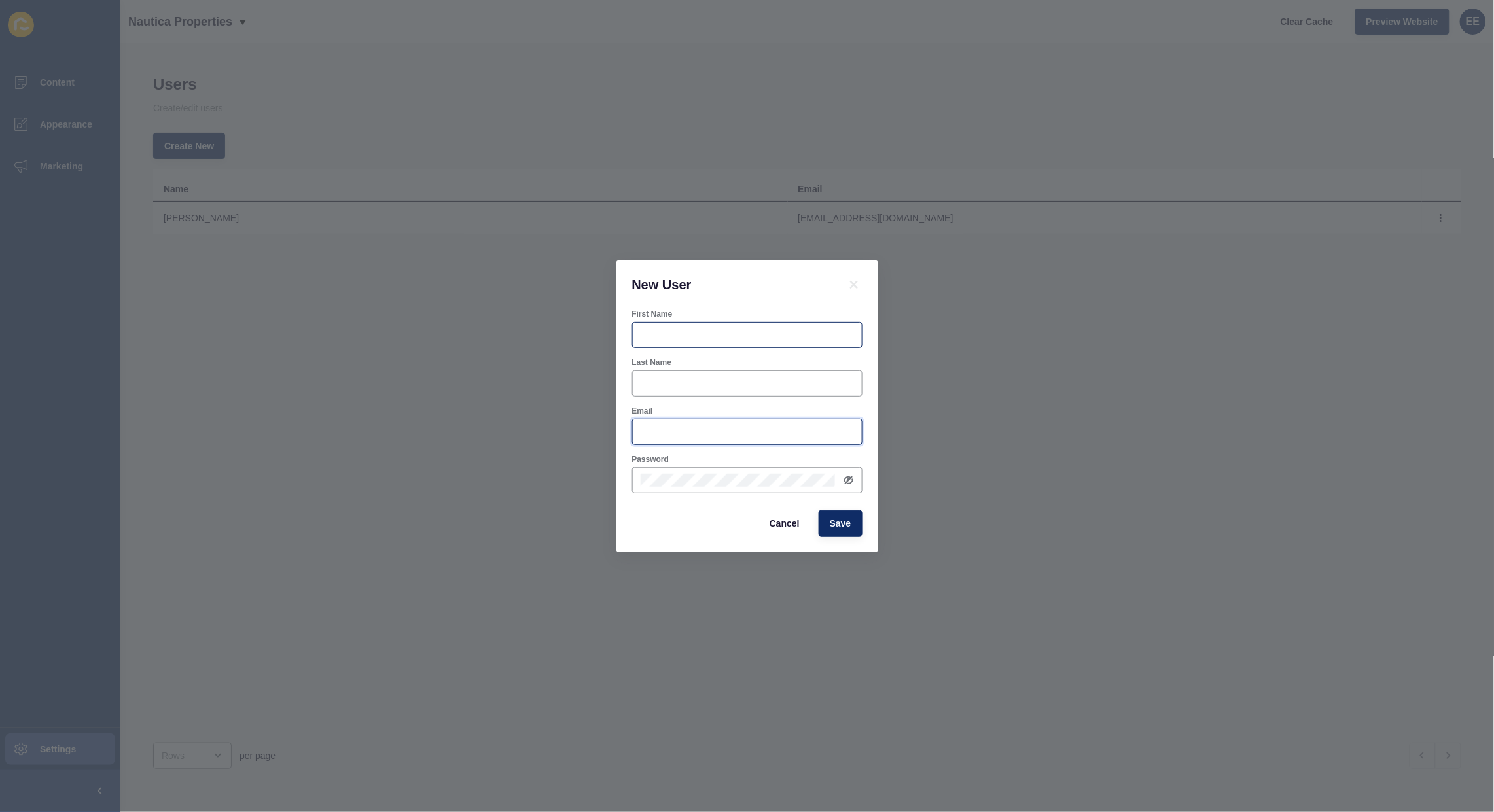
type input "[PERSON_NAME][EMAIL_ADDRESS][PERSON_NAME][DOMAIN_NAME]"
click at [711, 329] on input "First Name" at bounding box center [747, 335] width 213 height 13
type input "[PERSON_NAME]"
click at [704, 387] on input "Last Name" at bounding box center [747, 383] width 213 height 13
type input "Calderbank"
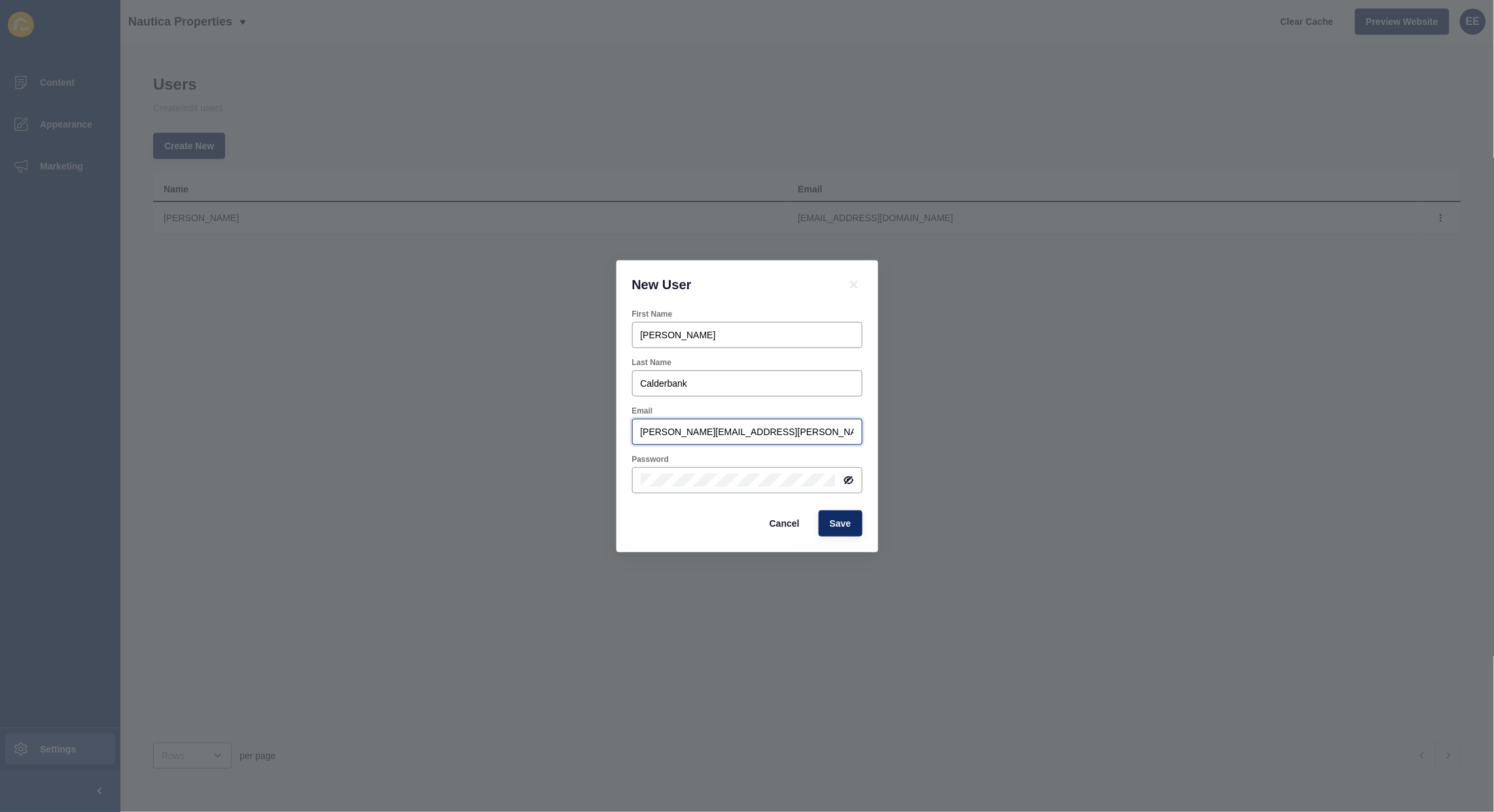
click at [805, 432] on input "[PERSON_NAME][EMAIL_ADDRESS][PERSON_NAME][DOMAIN_NAME]" at bounding box center [747, 431] width 213 height 13
drag, startPoint x: 812, startPoint y: 431, endPoint x: 521, endPoint y: 439, distance: 291.1
click at [521, 439] on div "New User First Name [PERSON_NAME] Last Name [PERSON_NAME] Email [PERSON_NAME][E…" at bounding box center [747, 406] width 1494 height 812
paste input "[EMAIL_ADDRESS][DOMAIN_NAME]"
type input "[EMAIL_ADDRESS][DOMAIN_NAME]"
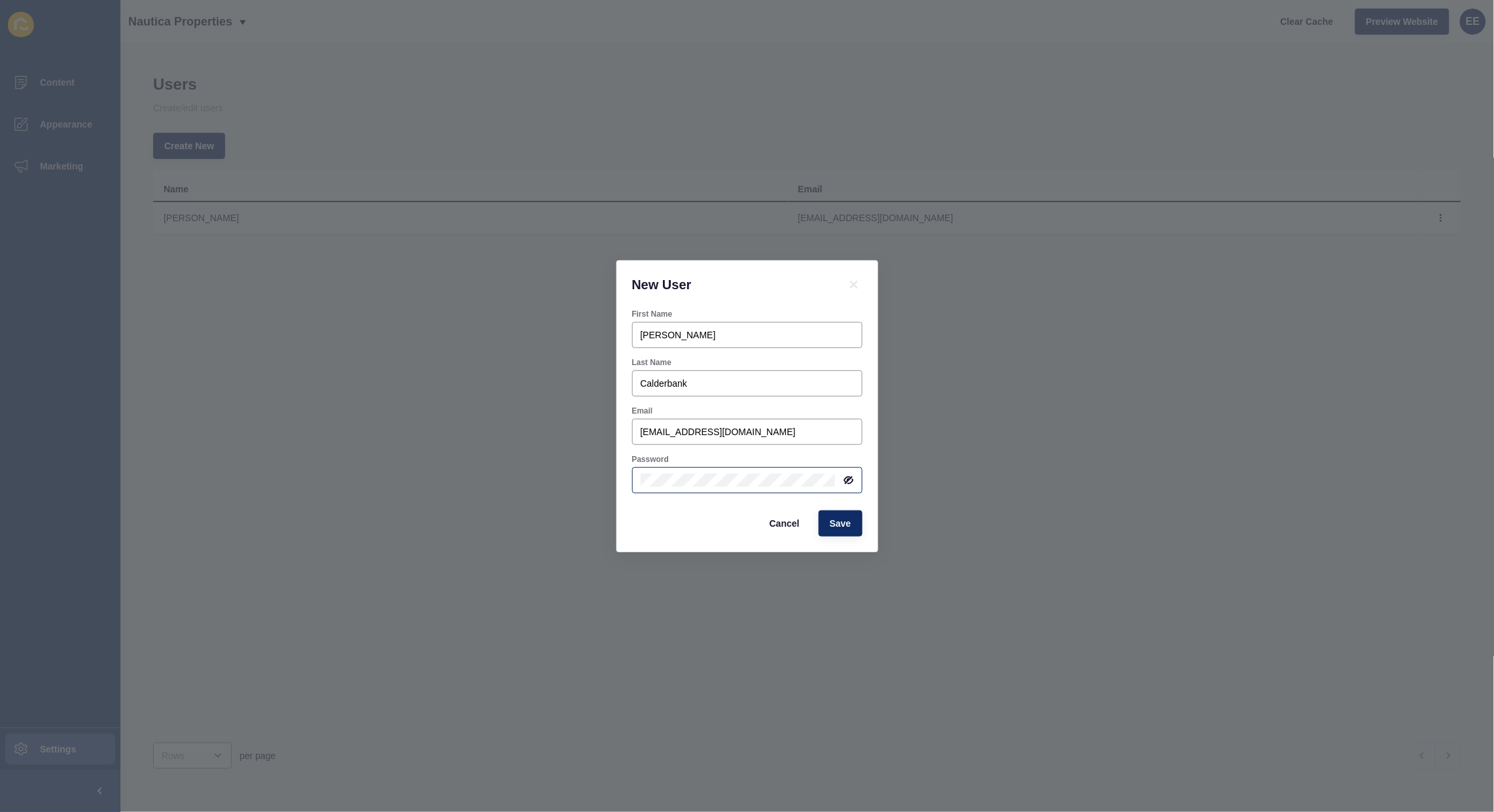
click at [760, 470] on div at bounding box center [747, 480] width 231 height 26
drag, startPoint x: 793, startPoint y: 431, endPoint x: 629, endPoint y: 398, distance: 167.3
click at [364, 423] on div "New User First Name [PERSON_NAME] Last Name [PERSON_NAME] Email [EMAIL_ADDRESS]…" at bounding box center [747, 406] width 1494 height 812
click at [851, 479] on icon at bounding box center [848, 480] width 11 height 11
click at [623, 479] on div "First Name [PERSON_NAME] Last Name [PERSON_NAME] Email [EMAIL_ADDRESS][DOMAIN_N…" at bounding box center [747, 431] width 262 height 243
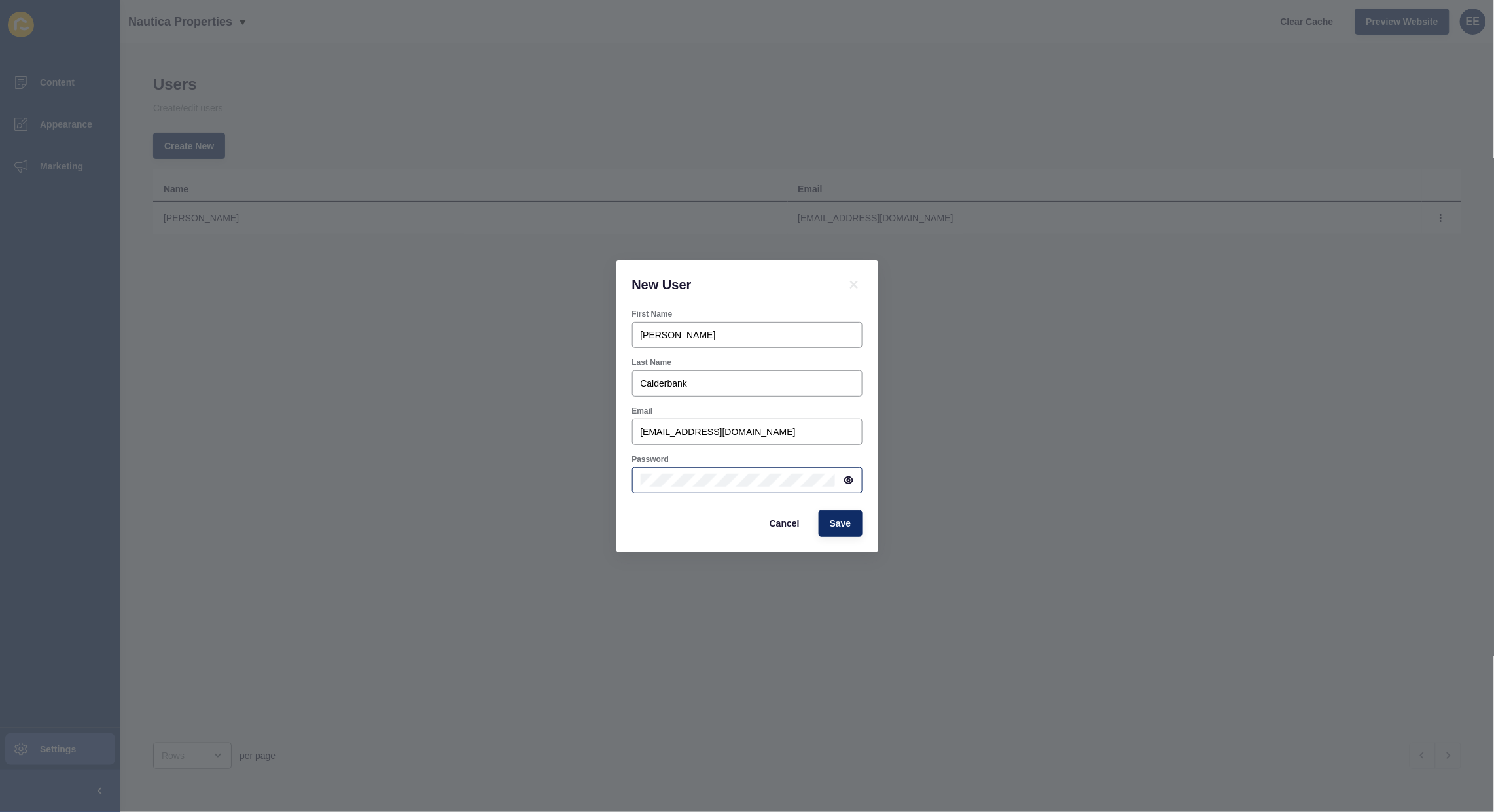
click at [628, 510] on div "Cancel Save" at bounding box center [747, 523] width 238 height 34
click at [827, 519] on button "Save" at bounding box center [840, 523] width 44 height 26
